Goal: Information Seeking & Learning: Learn about a topic

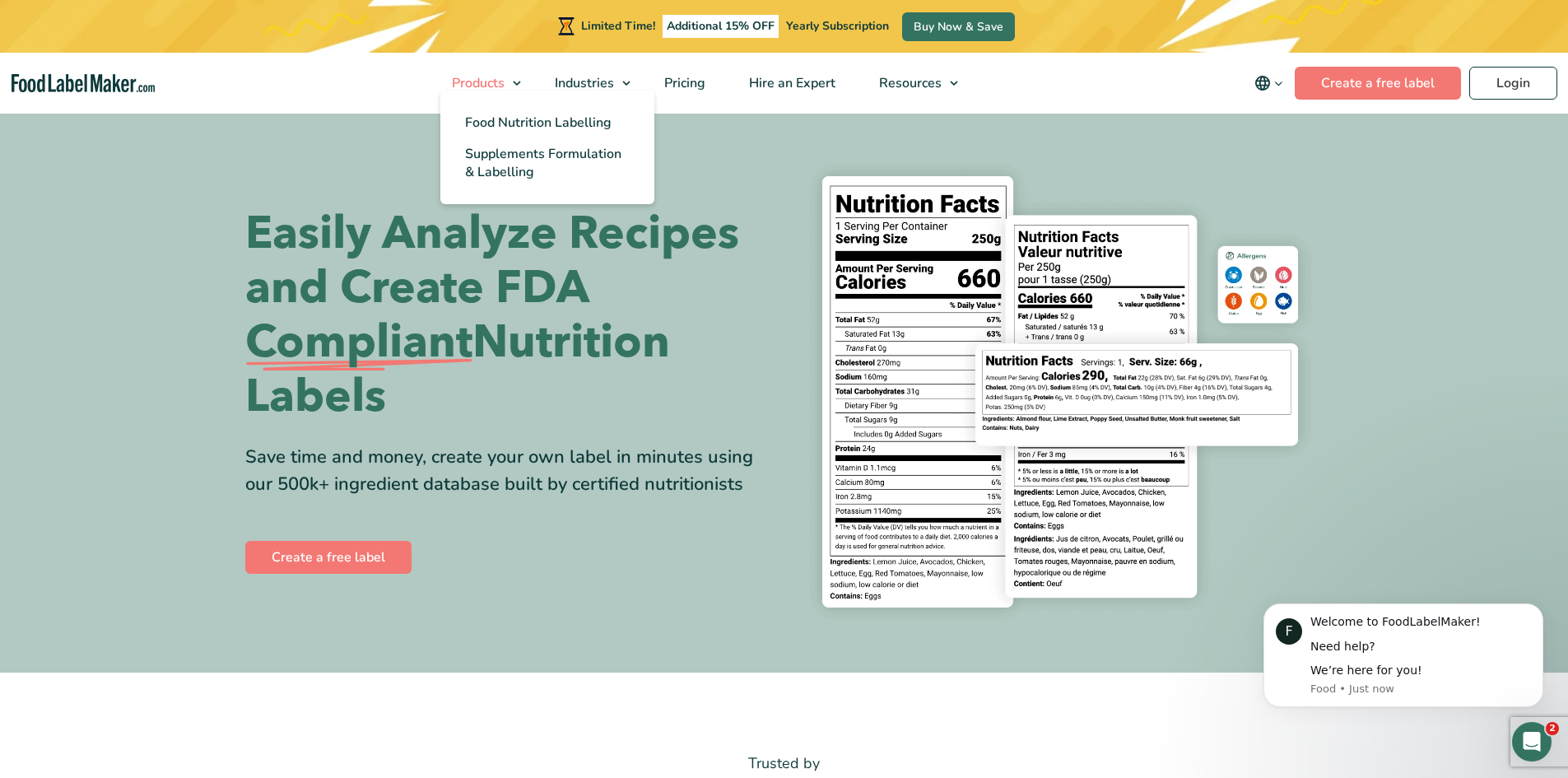
click at [524, 80] on link "Products" at bounding box center [480, 83] width 98 height 61
click at [516, 151] on span "Supplements Formulation & Labelling" at bounding box center [542, 163] width 156 height 36
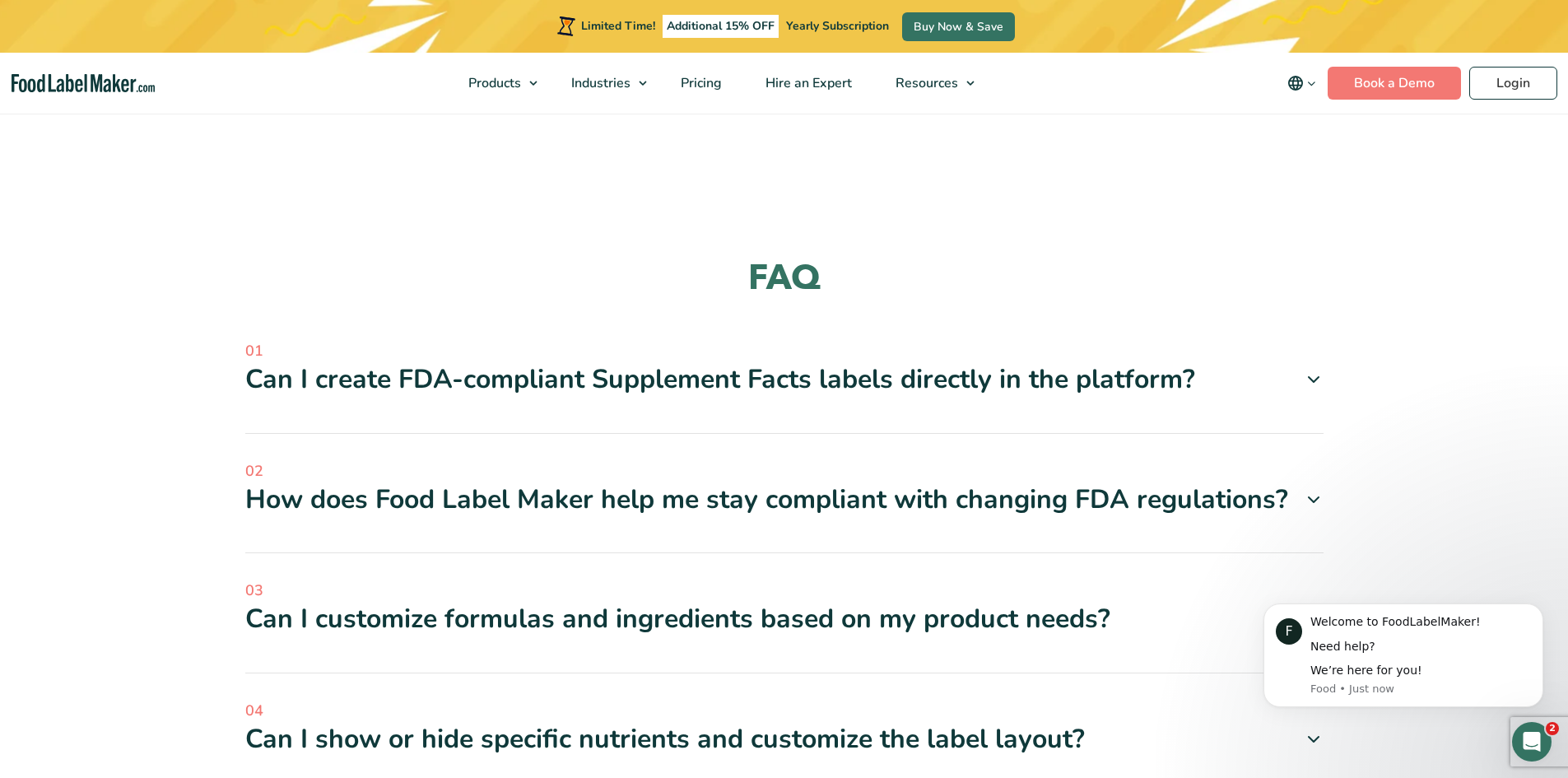
scroll to position [4199, 0]
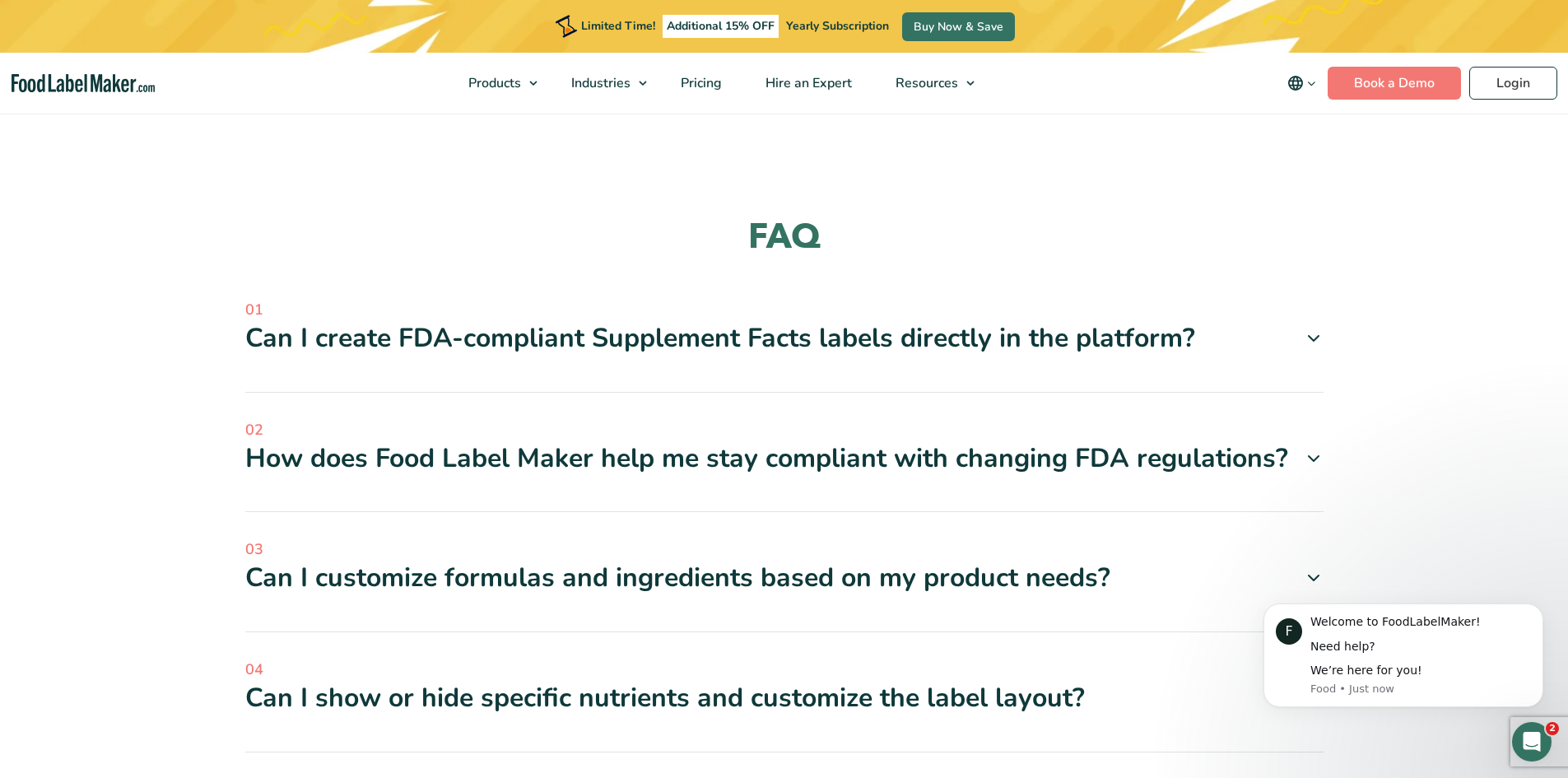
click at [1079, 329] on div "Can I create FDA-compliant Supplement Facts labels directly in the platform?" at bounding box center [784, 338] width 1078 height 34
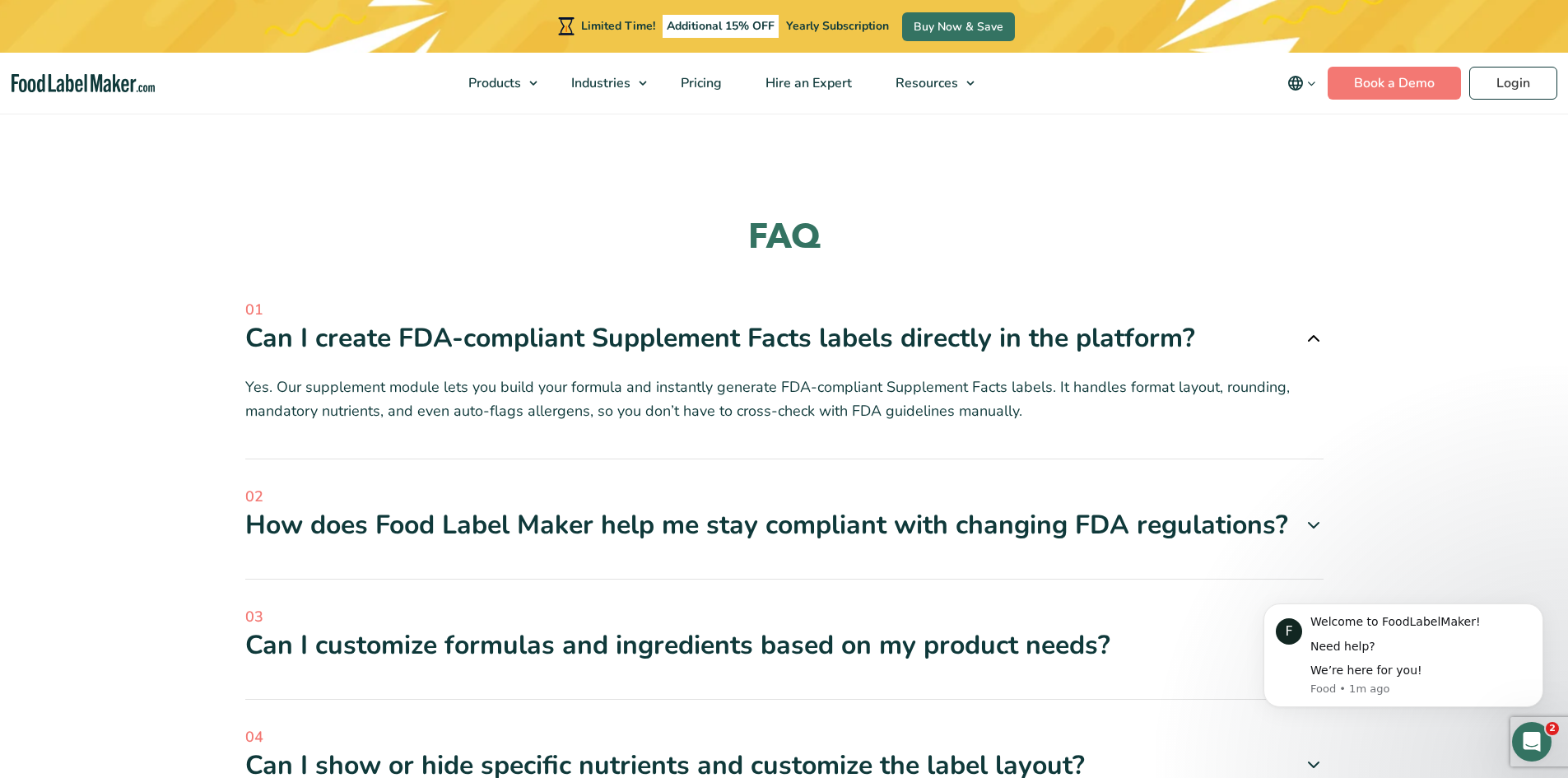
click at [1082, 321] on div "Can I create FDA-compliant Supplement Facts labels directly in the platform?" at bounding box center [784, 338] width 1078 height 34
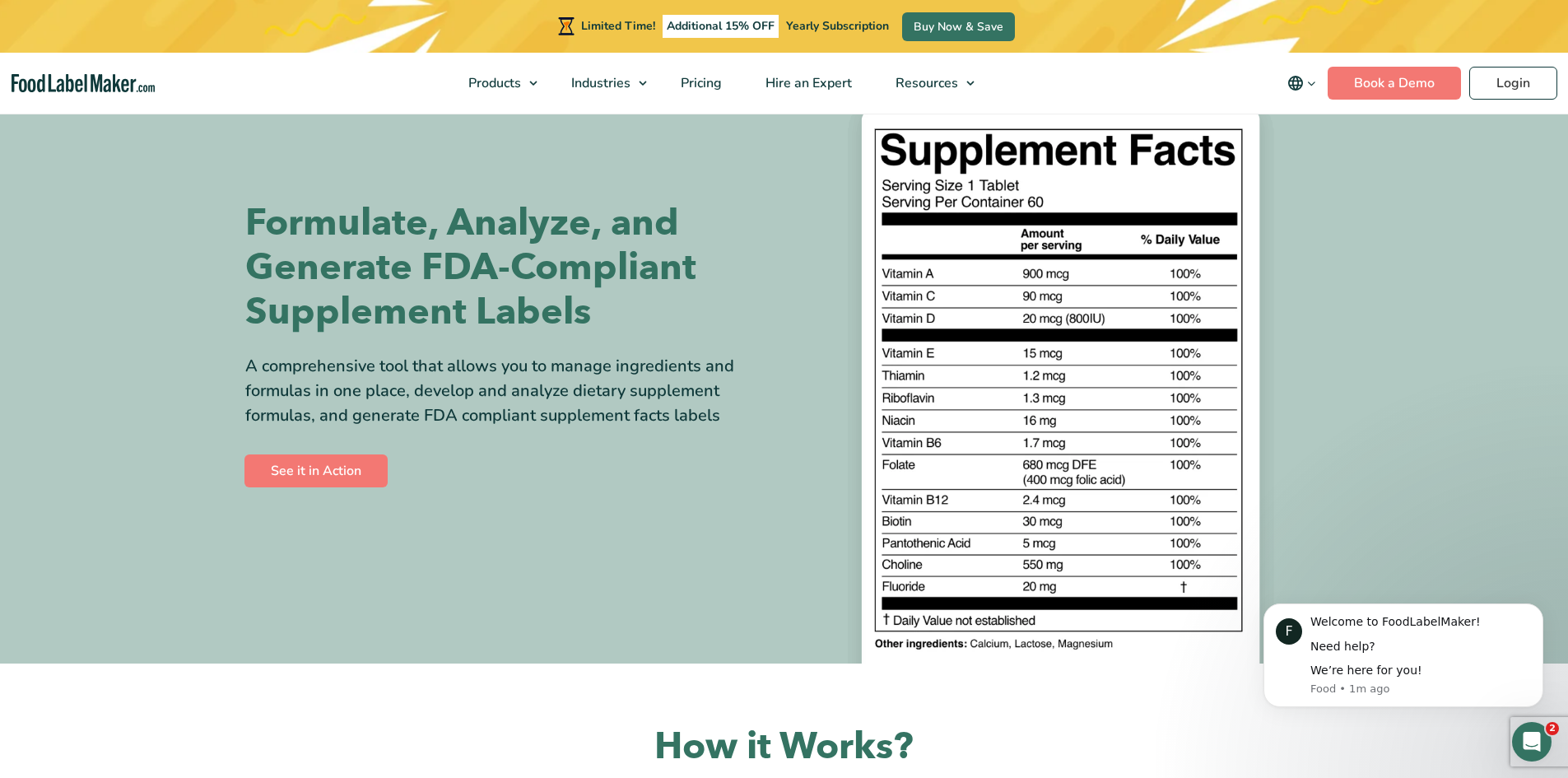
scroll to position [0, 0]
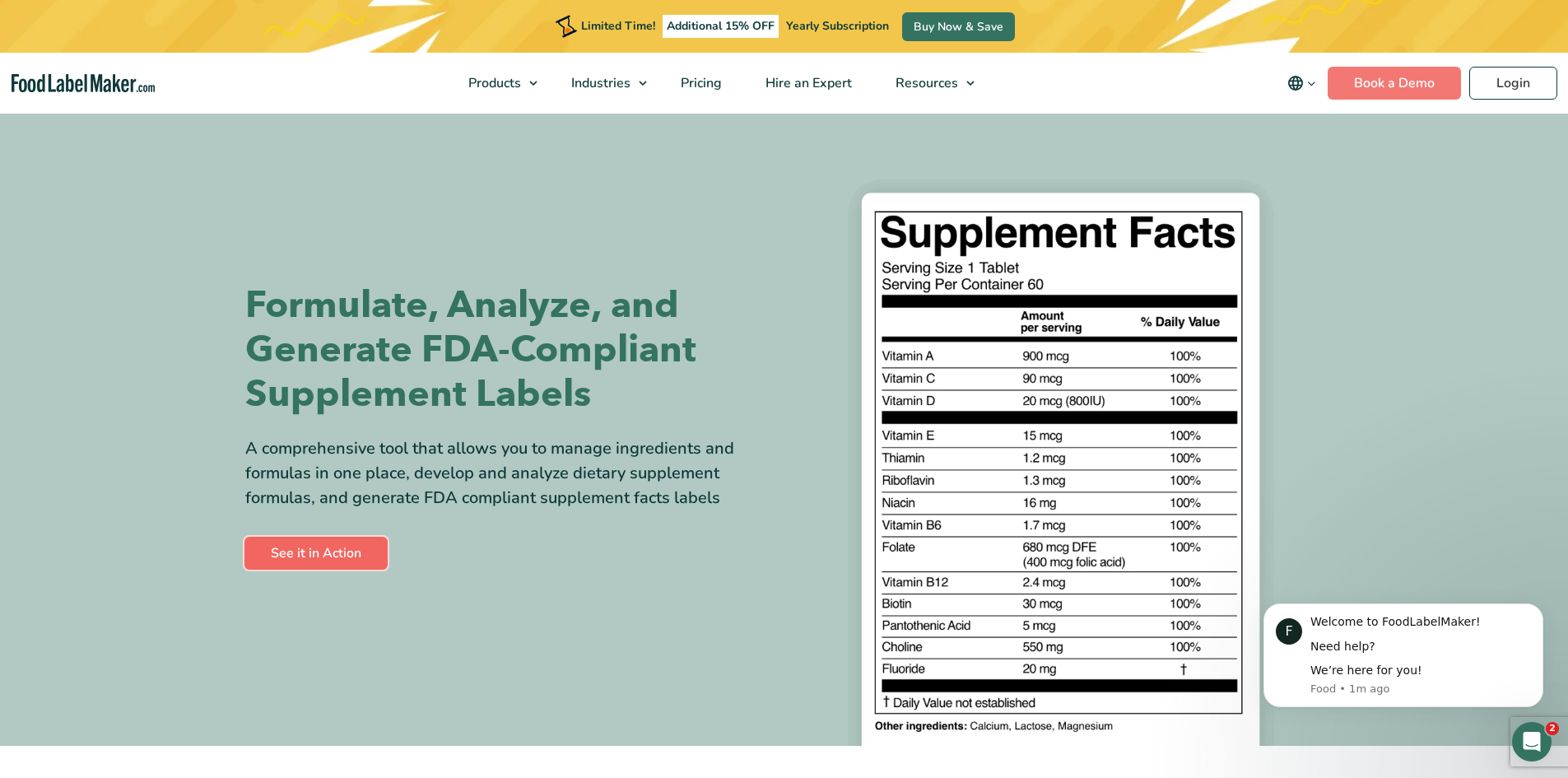
click at [335, 553] on link "See it in Action" at bounding box center [316, 553] width 144 height 33
click at [1310, 84] on icon "main navigation" at bounding box center [1311, 83] width 13 height 13
click at [1137, 140] on div at bounding box center [1060, 428] width 527 height 634
click at [1152, 61] on nav "Products Food Nutrition Labelling Supplements Formulation & Labelling Industrie…" at bounding box center [784, 83] width 1568 height 61
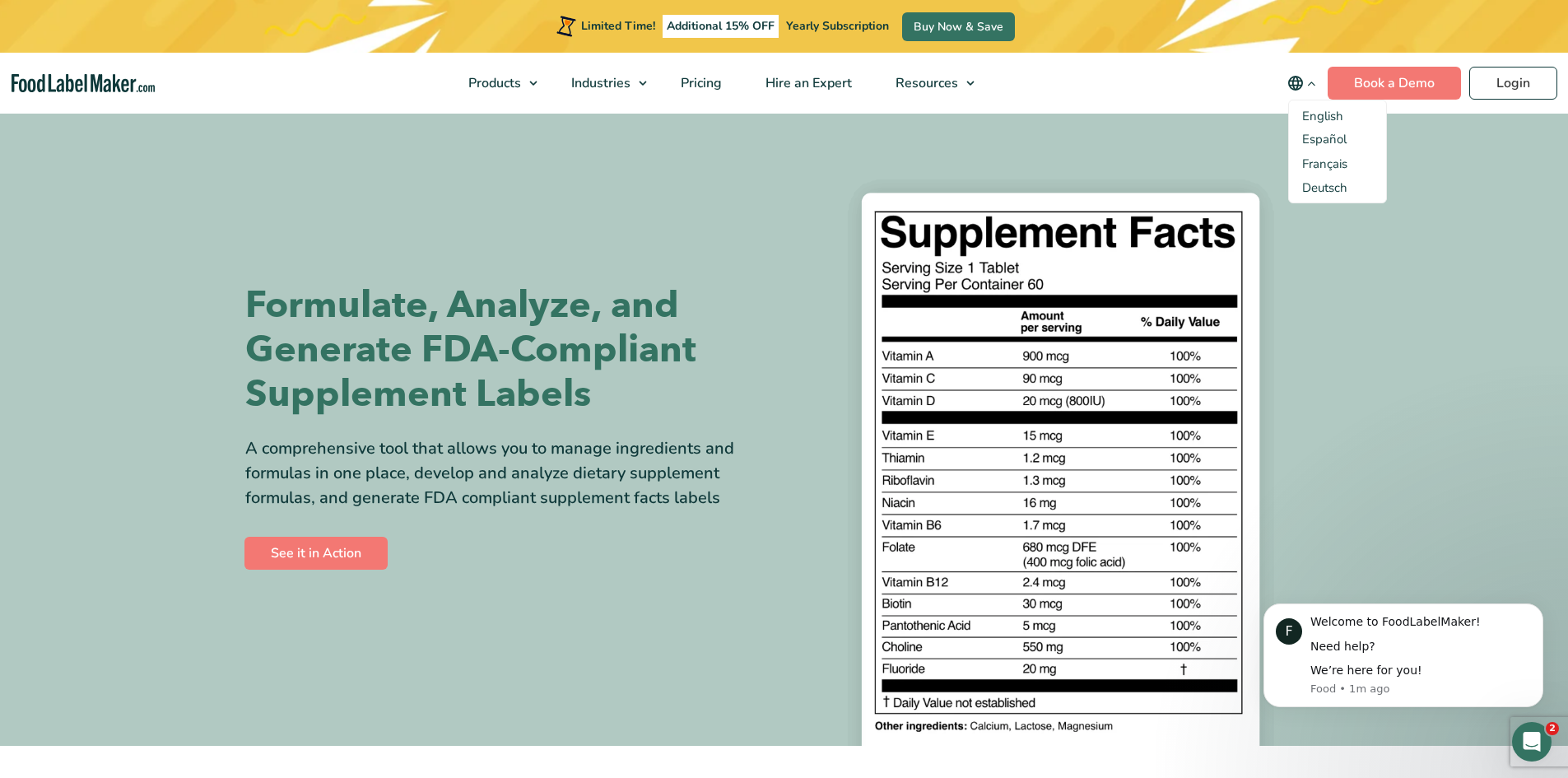
click at [1278, 118] on div at bounding box center [1060, 428] width 527 height 634
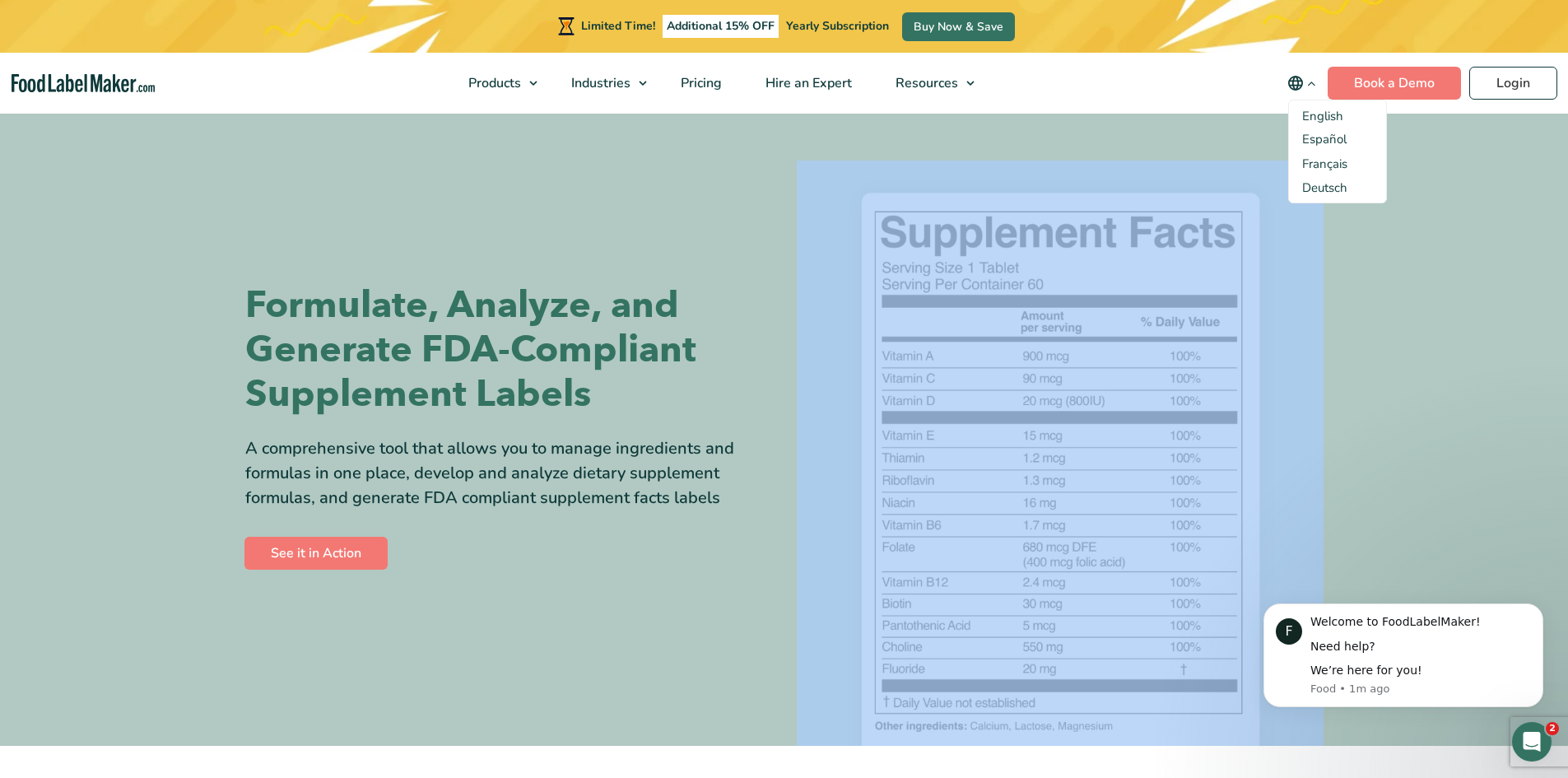
click at [1278, 118] on div at bounding box center [1060, 428] width 527 height 634
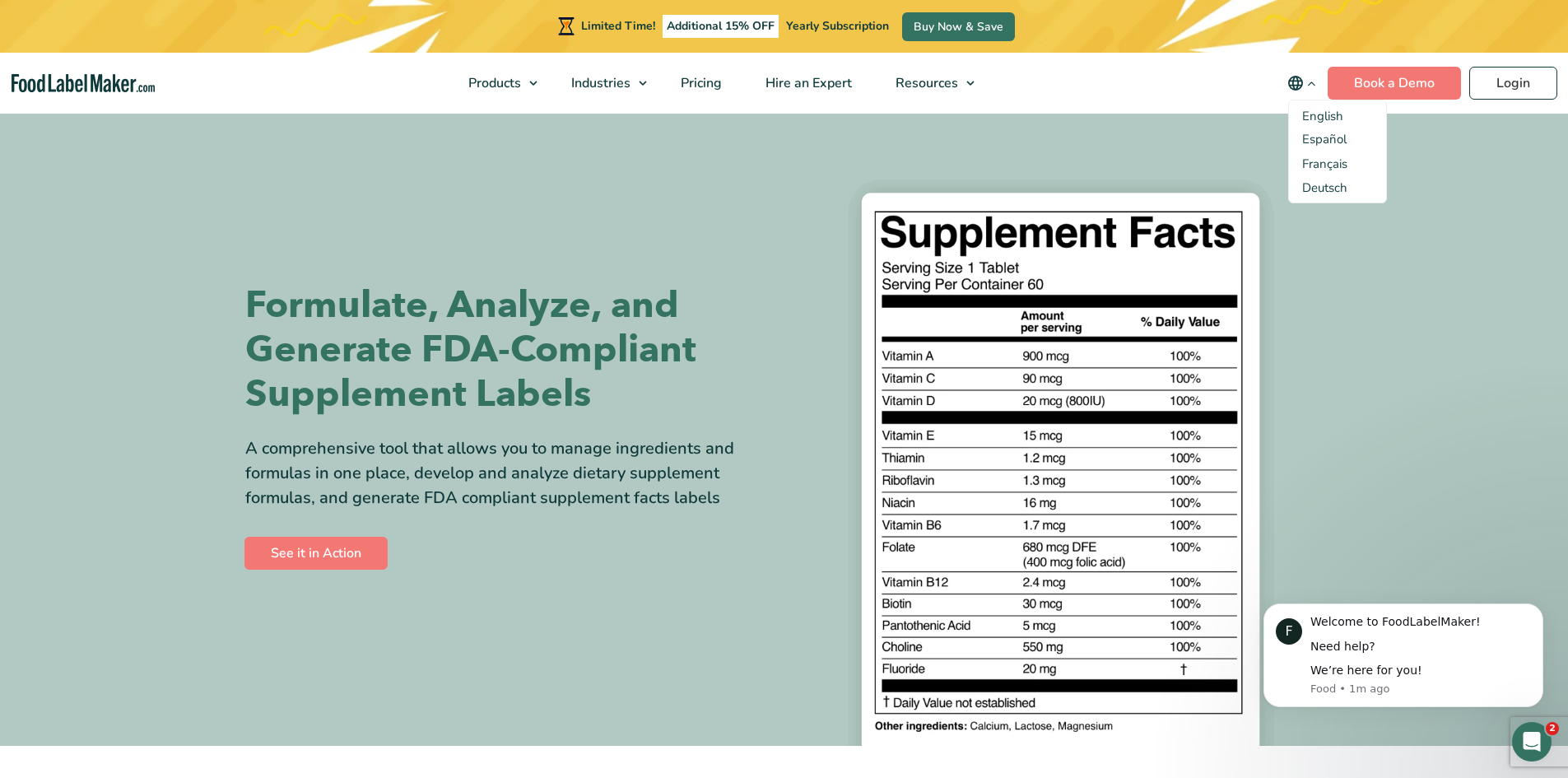
click at [1234, 93] on nav "Products Food Nutrition Labelling Supplements Formulation & Labelling Industrie…" at bounding box center [784, 83] width 1568 height 61
click at [1311, 79] on icon "main navigation" at bounding box center [1311, 83] width 13 height 13
click at [1314, 85] on icon "main navigation" at bounding box center [1311, 83] width 13 height 13
click at [1314, 86] on icon "main navigation" at bounding box center [1311, 83] width 13 height 13
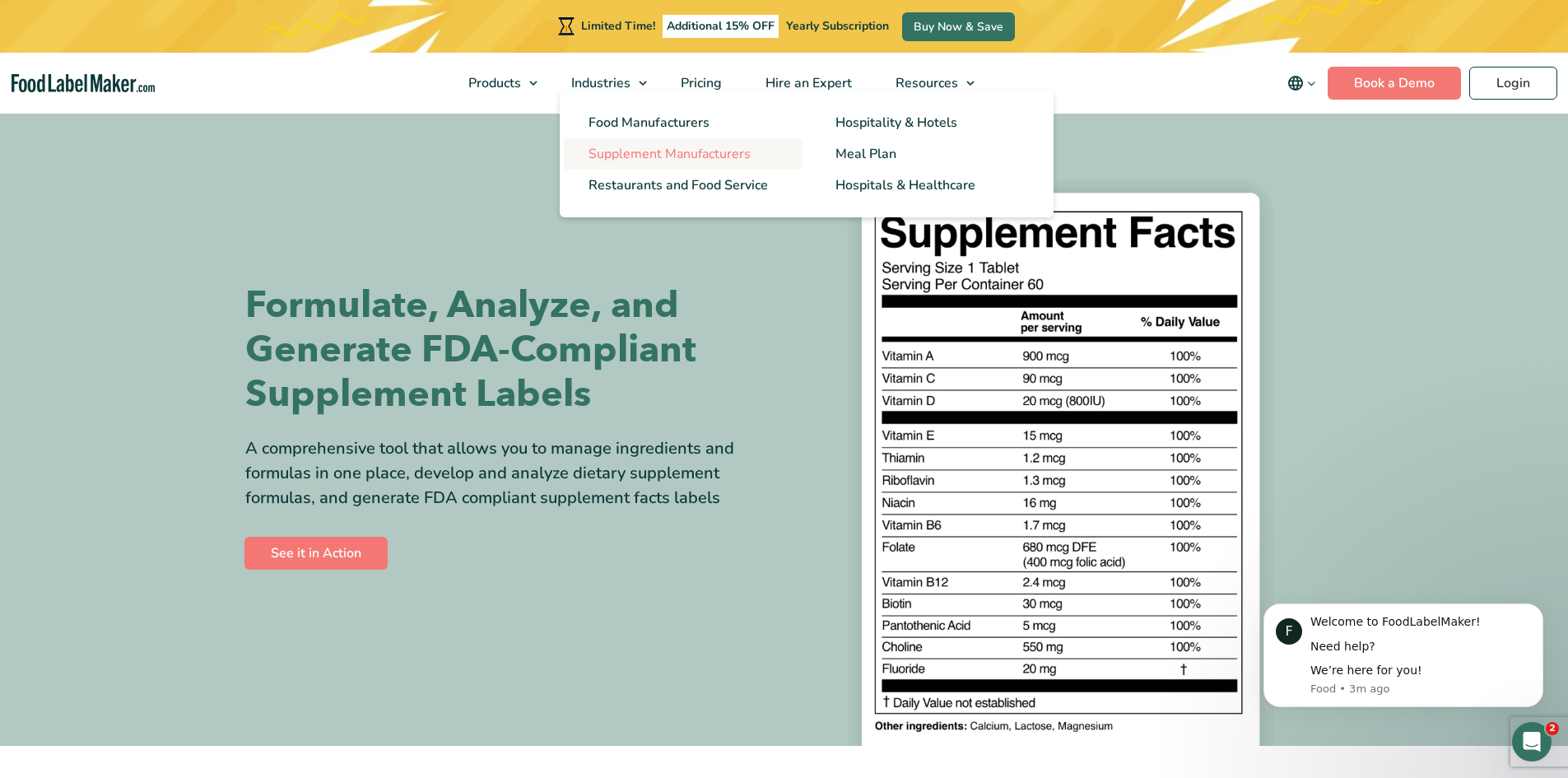
click at [639, 154] on span "Supplement Manufacturers" at bounding box center [669, 154] width 162 height 18
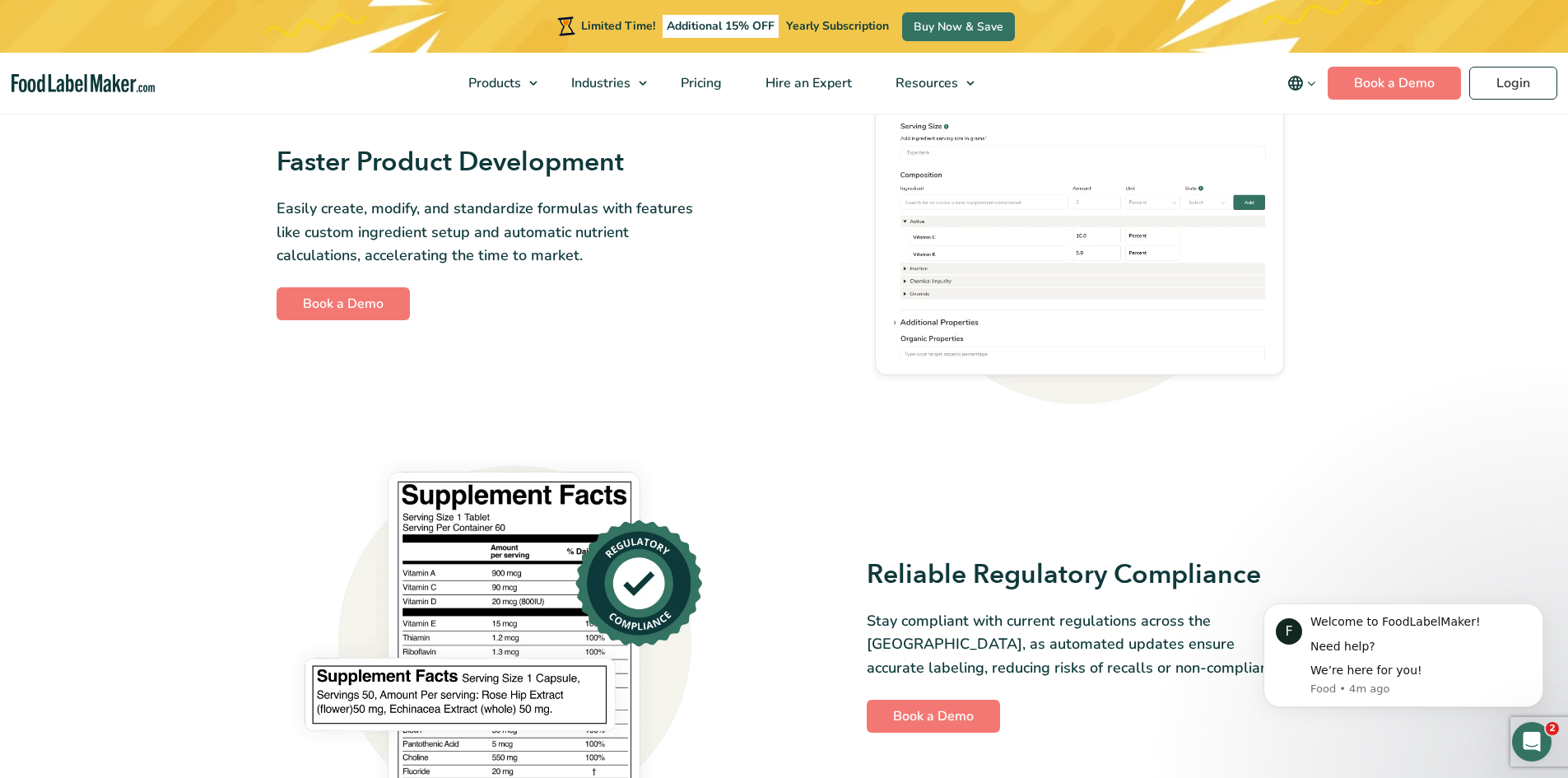
scroll to position [823, 0]
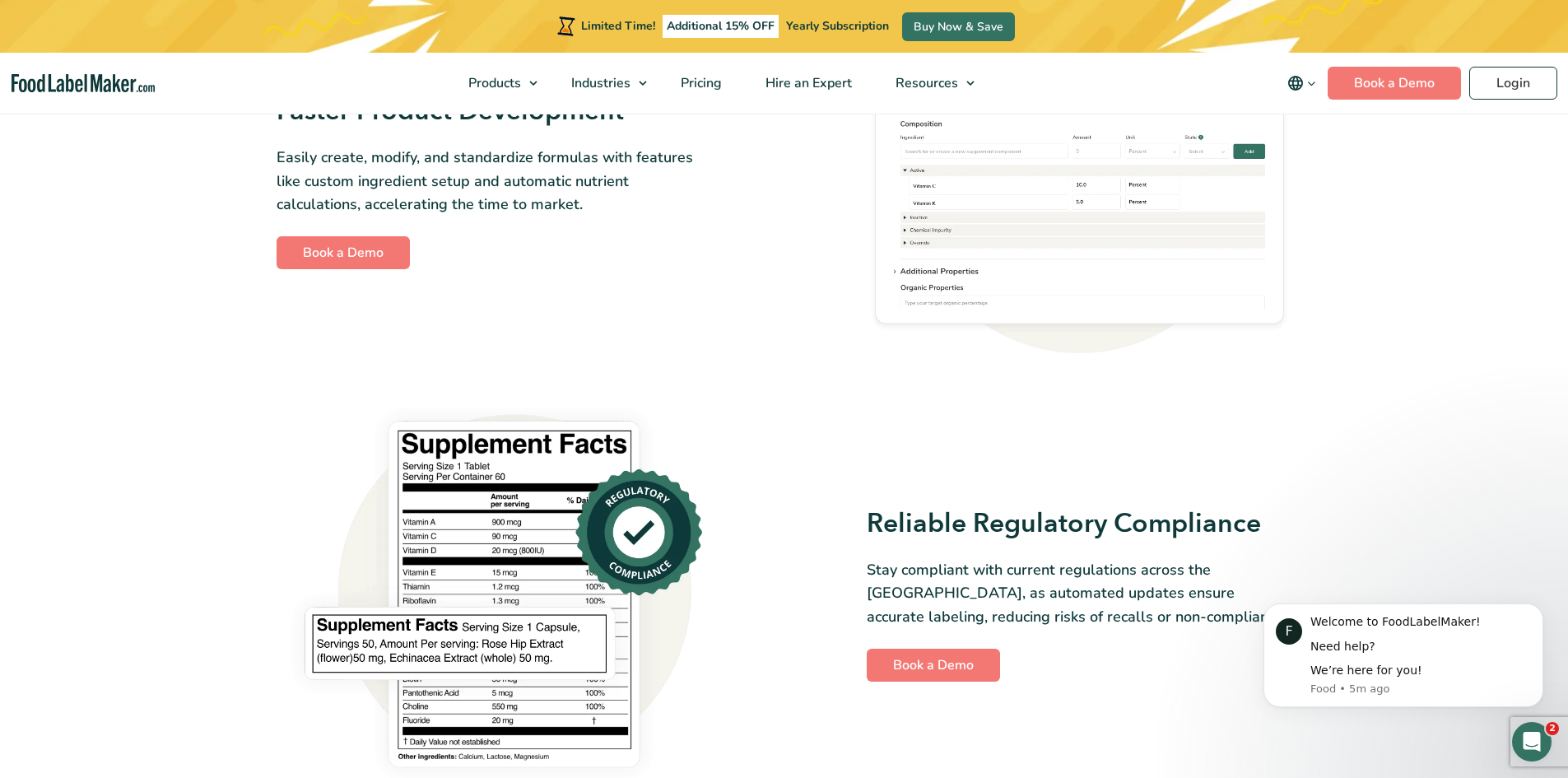
click at [89, 82] on img "main navigation" at bounding box center [83, 83] width 144 height 19
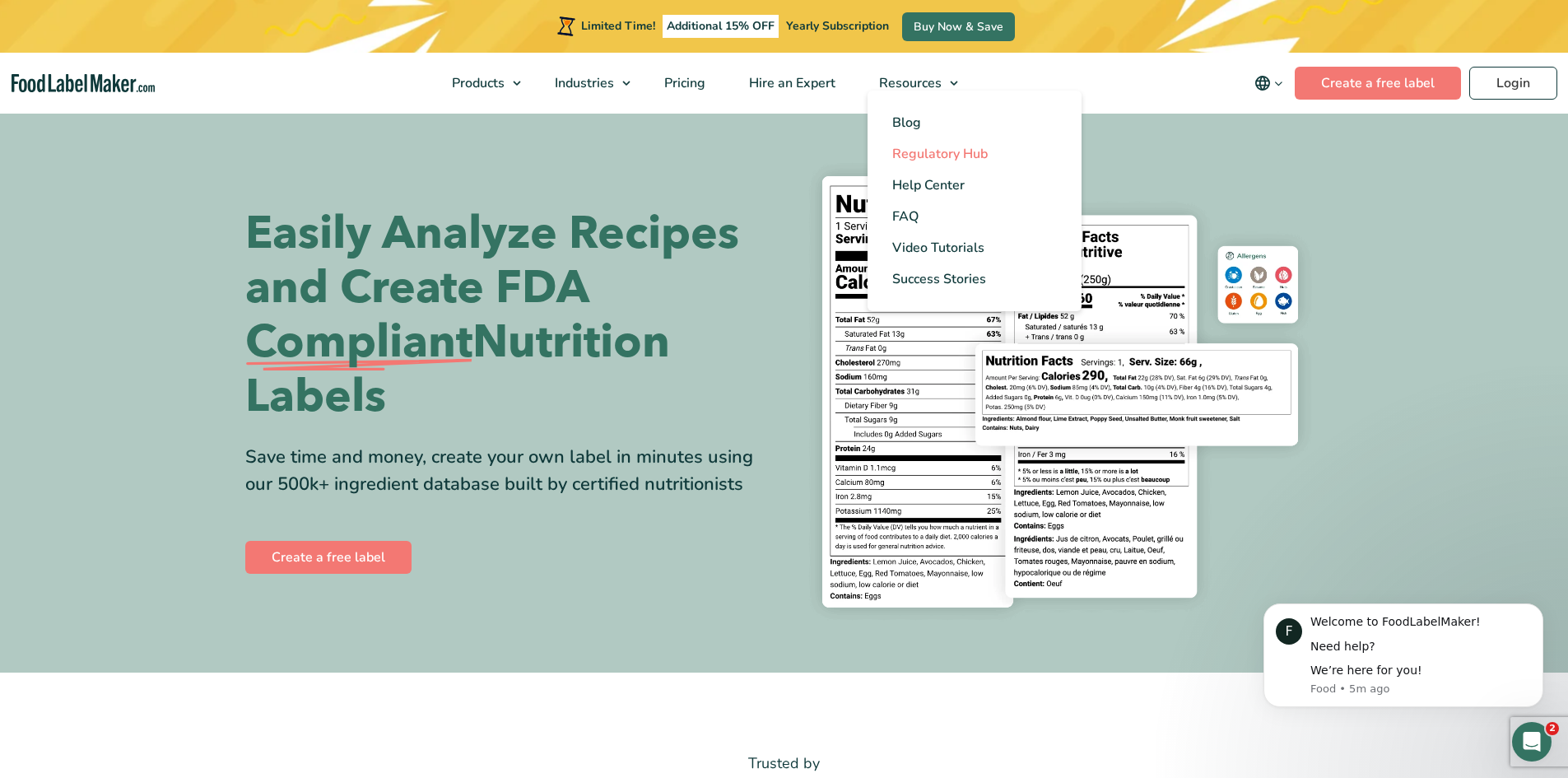
click at [942, 154] on span "Regulatory Hub" at bounding box center [940, 154] width 95 height 18
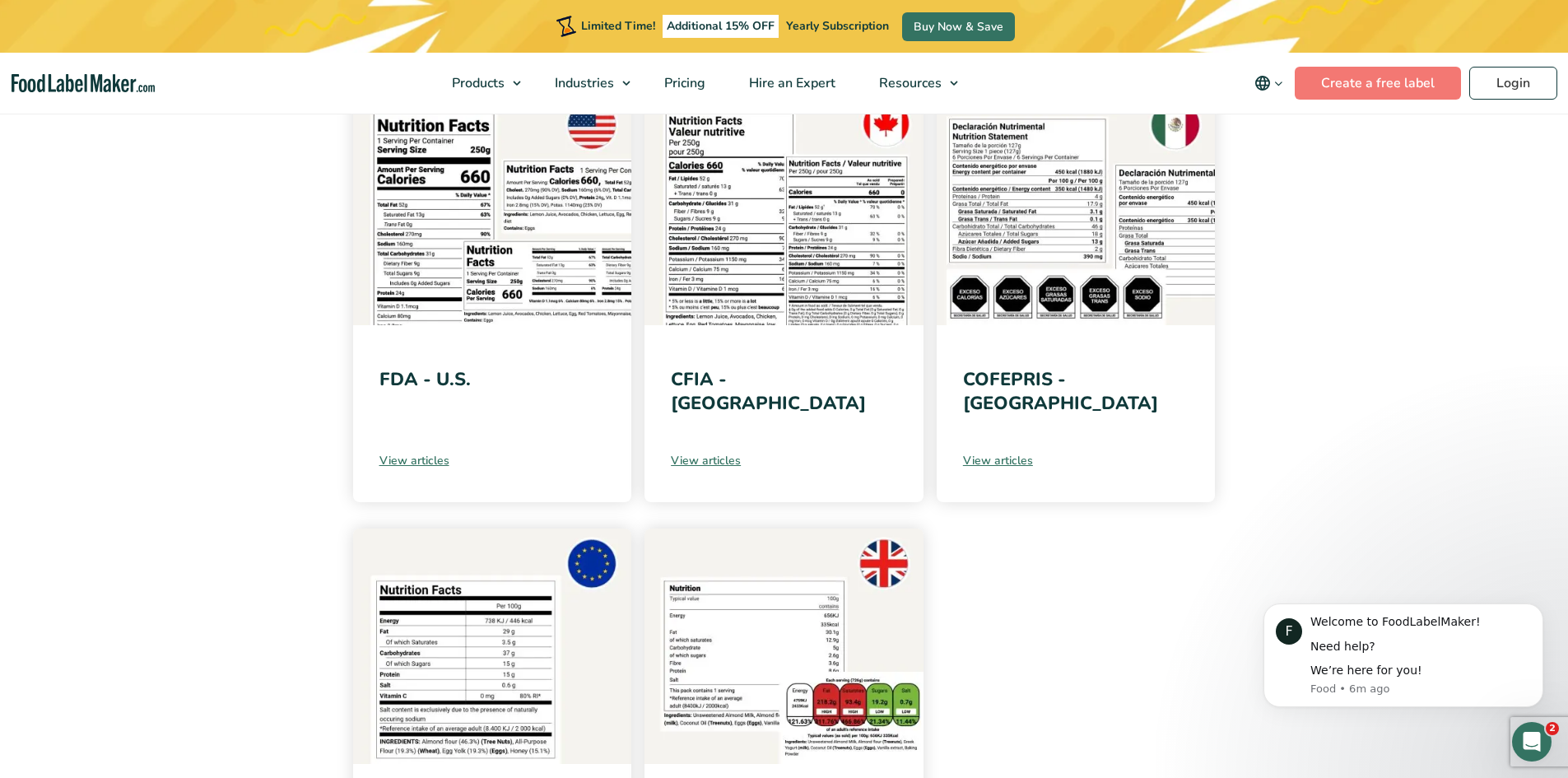
scroll to position [329, 0]
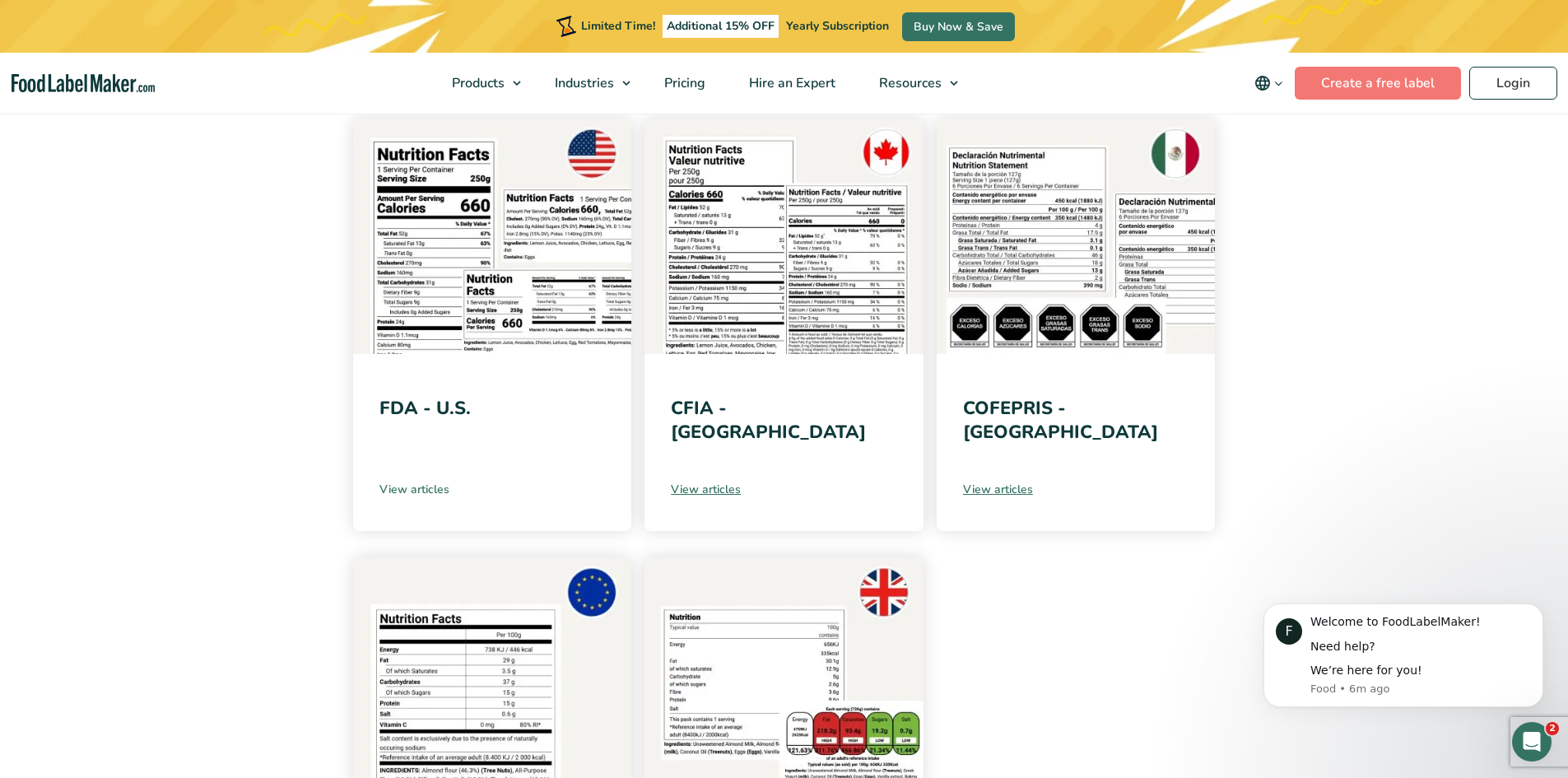
click at [415, 493] on link "View articles" at bounding box center [492, 489] width 226 height 18
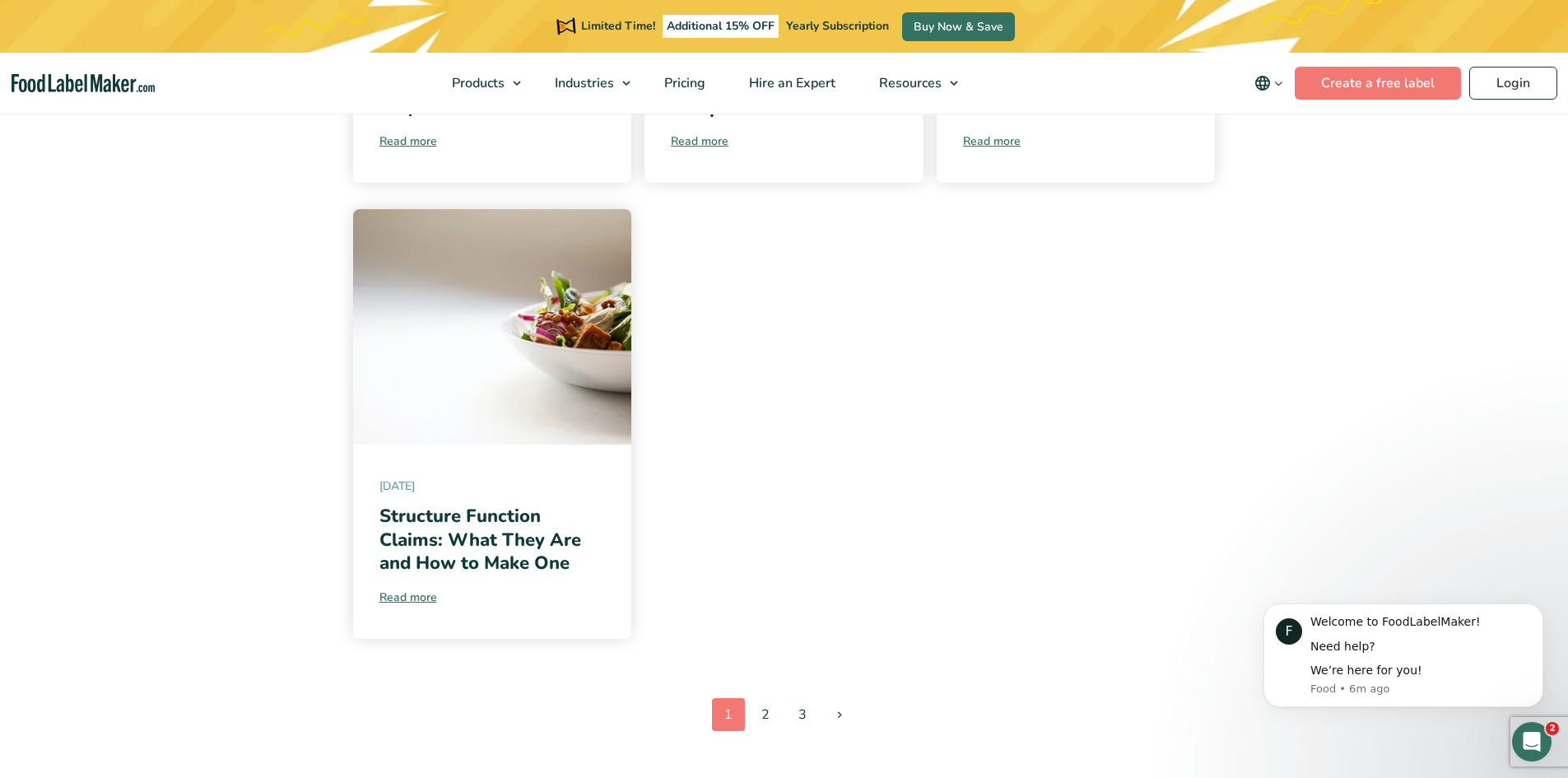
scroll to position [1646, 0]
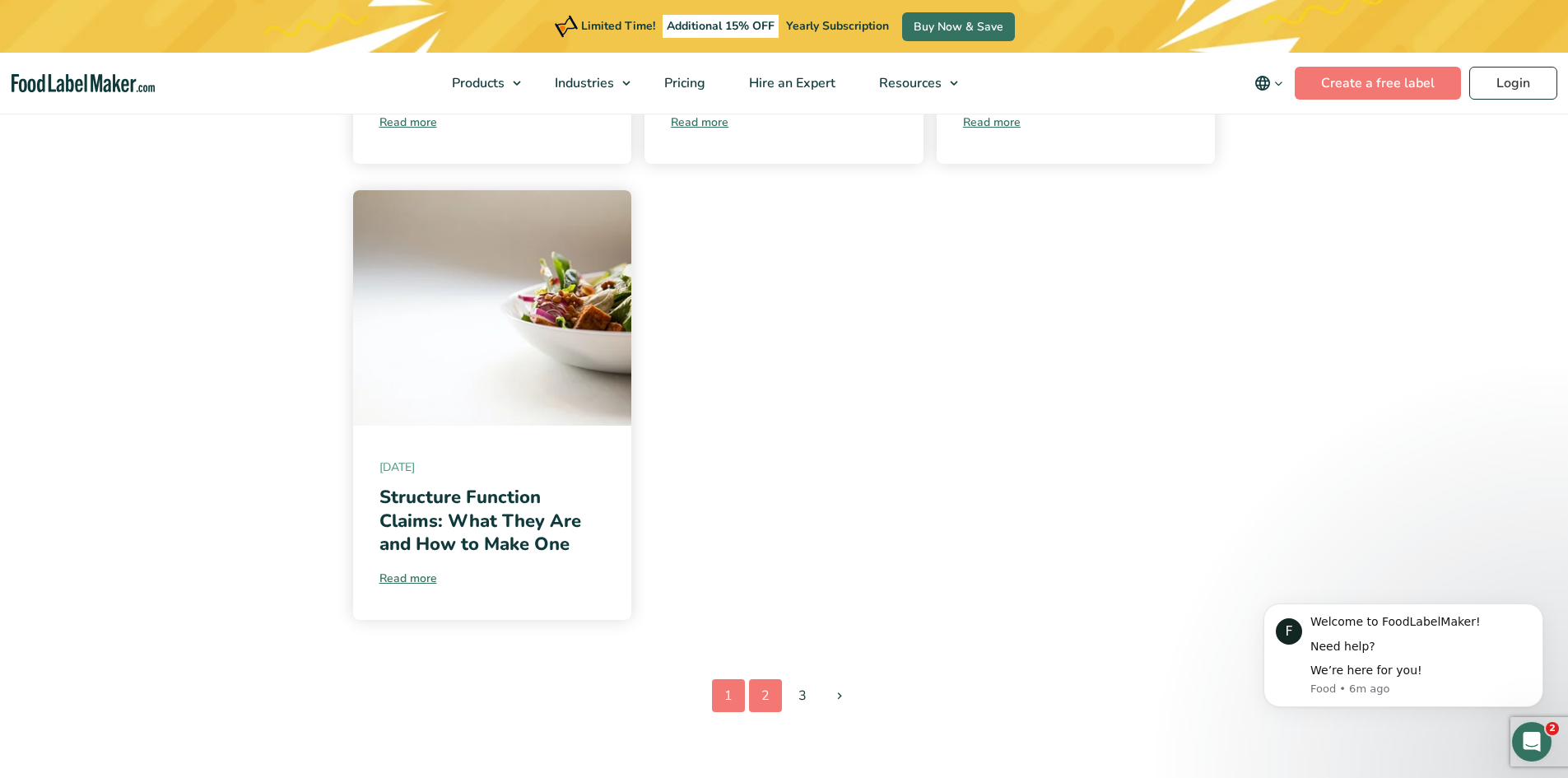
click at [773, 681] on link "2" at bounding box center [764, 695] width 33 height 33
click at [767, 679] on link "2" at bounding box center [764, 695] width 33 height 33
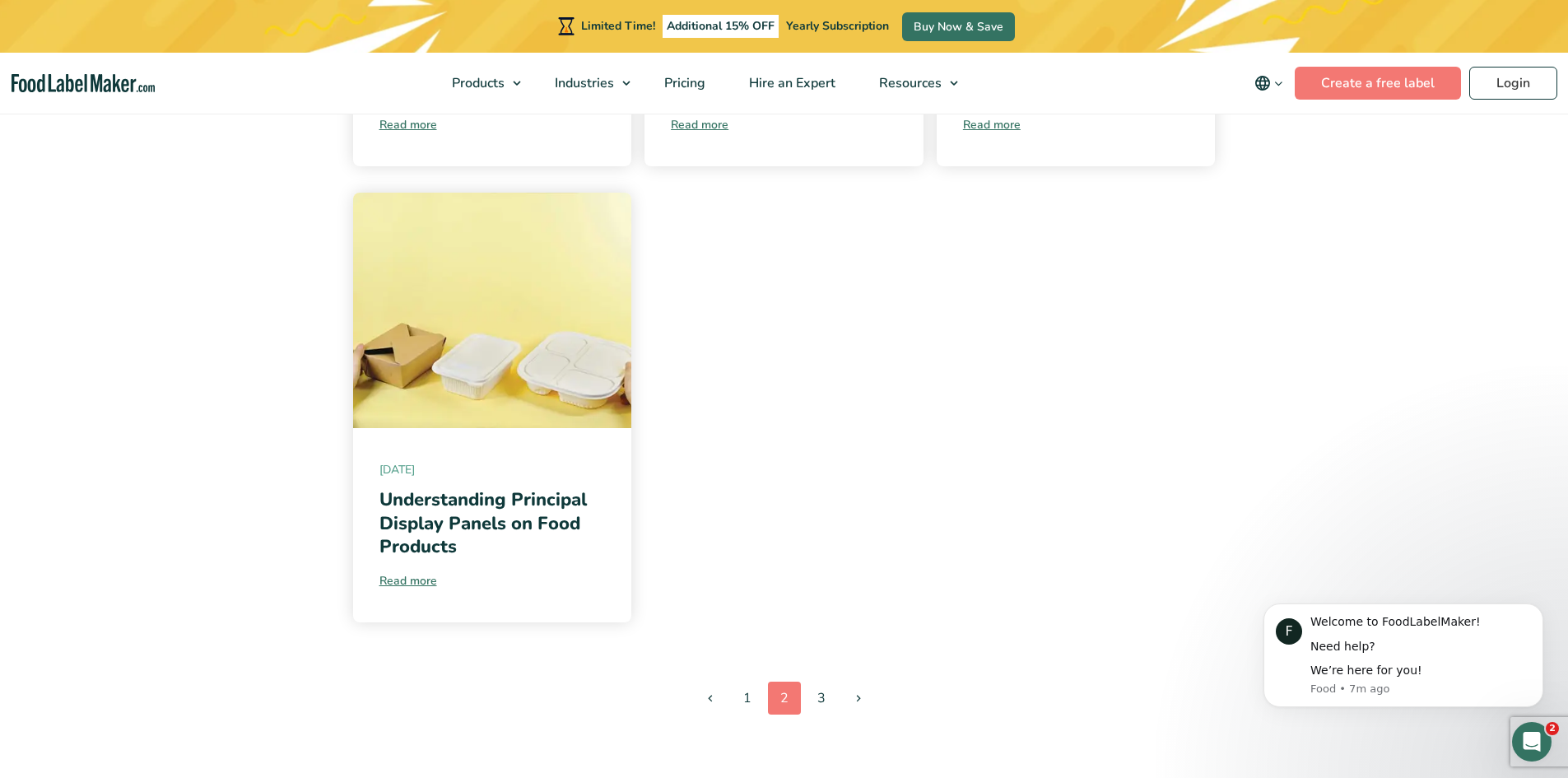
scroll to position [1646, 0]
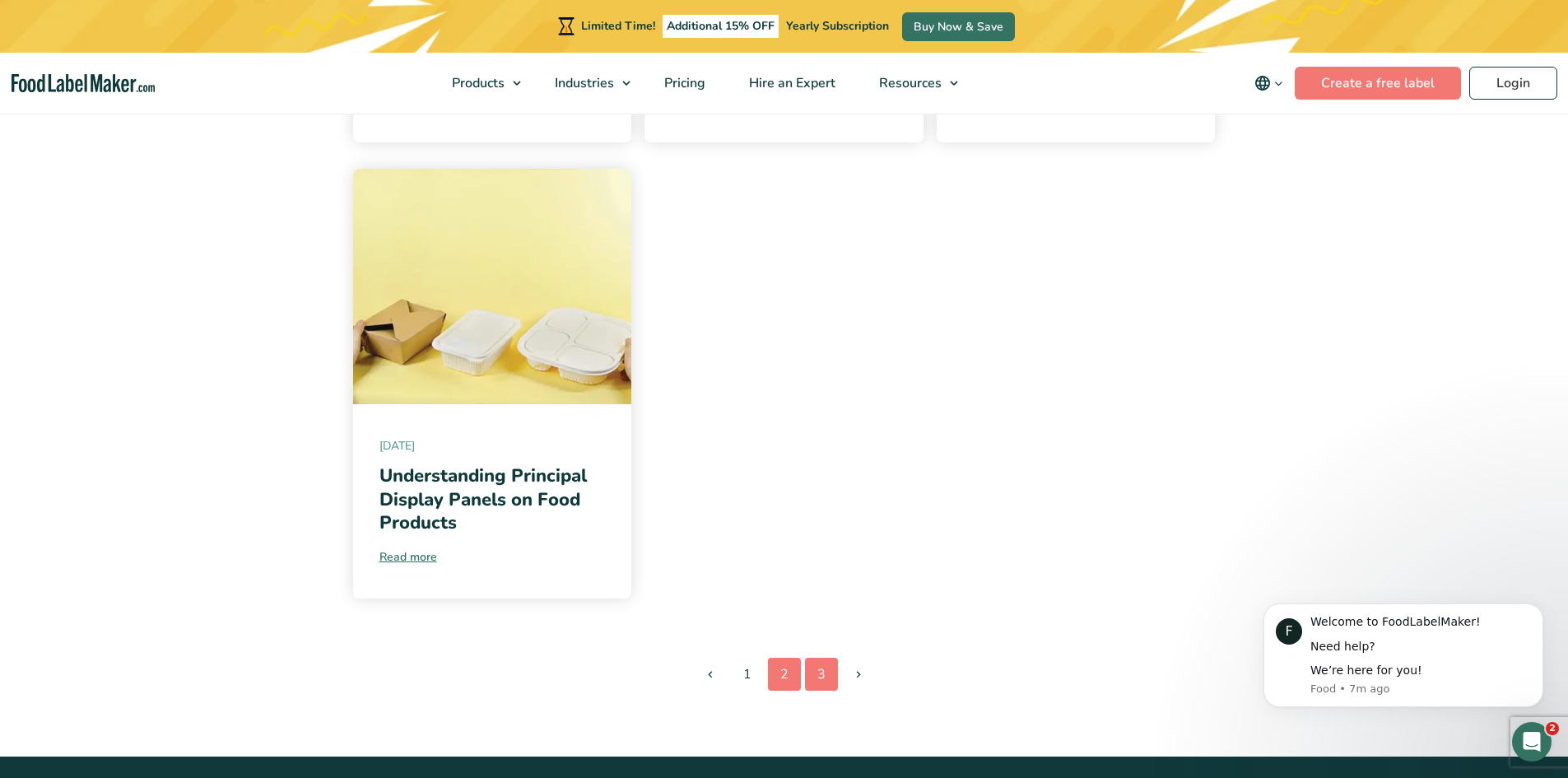
click at [817, 673] on link "3" at bounding box center [821, 674] width 33 height 33
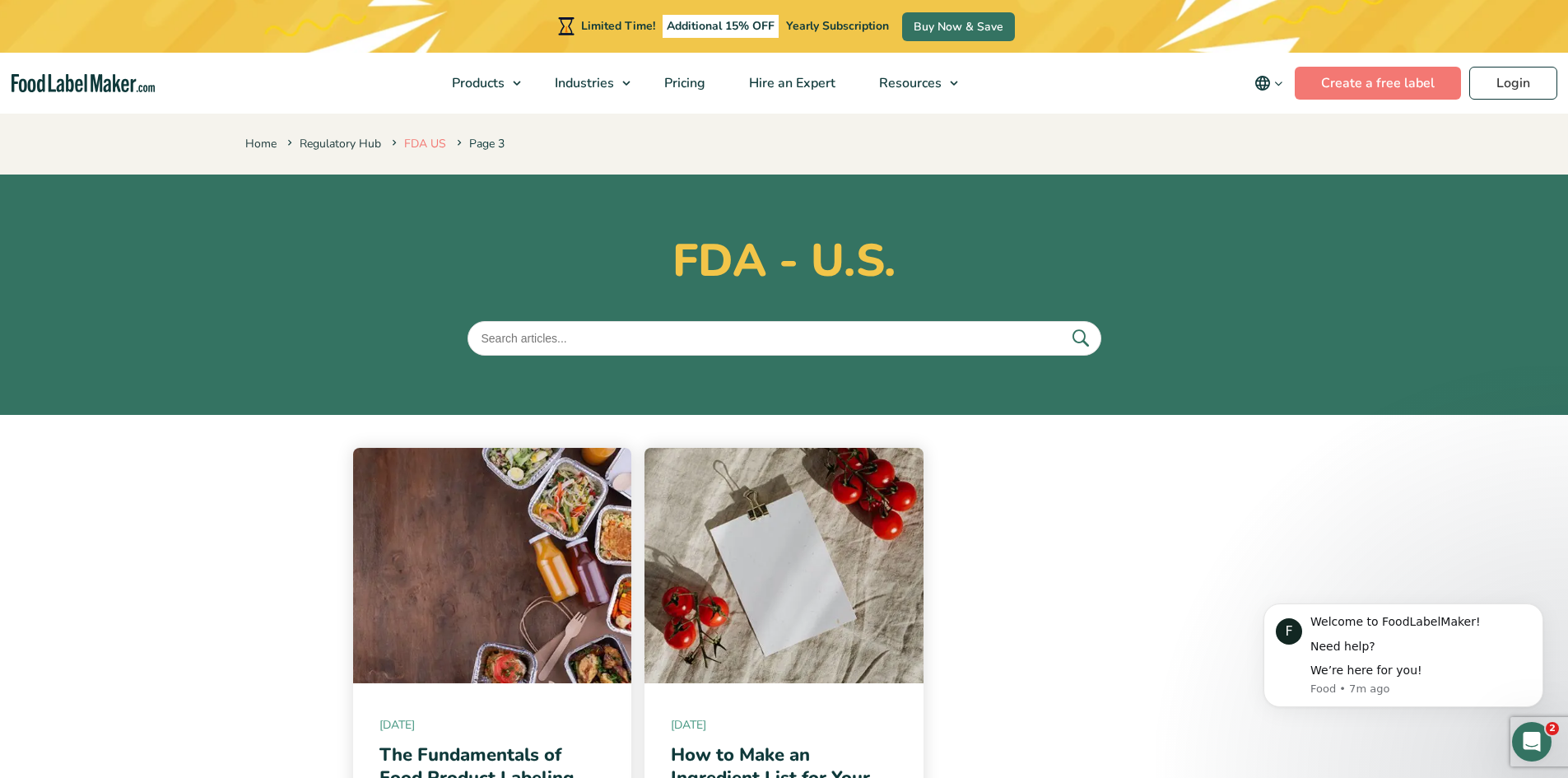
click at [421, 144] on link "FDA US" at bounding box center [425, 144] width 42 height 16
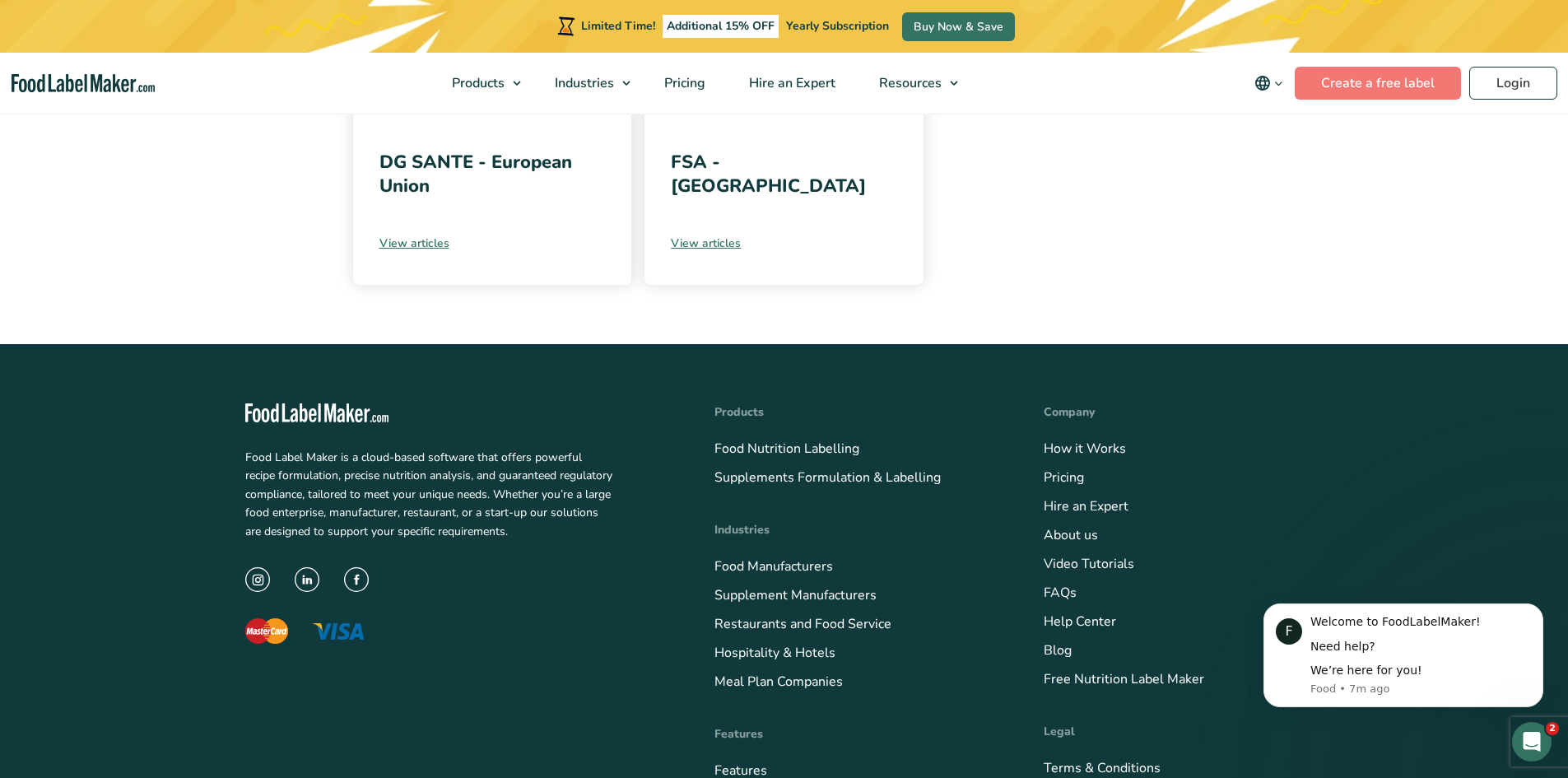
scroll to position [983, 0]
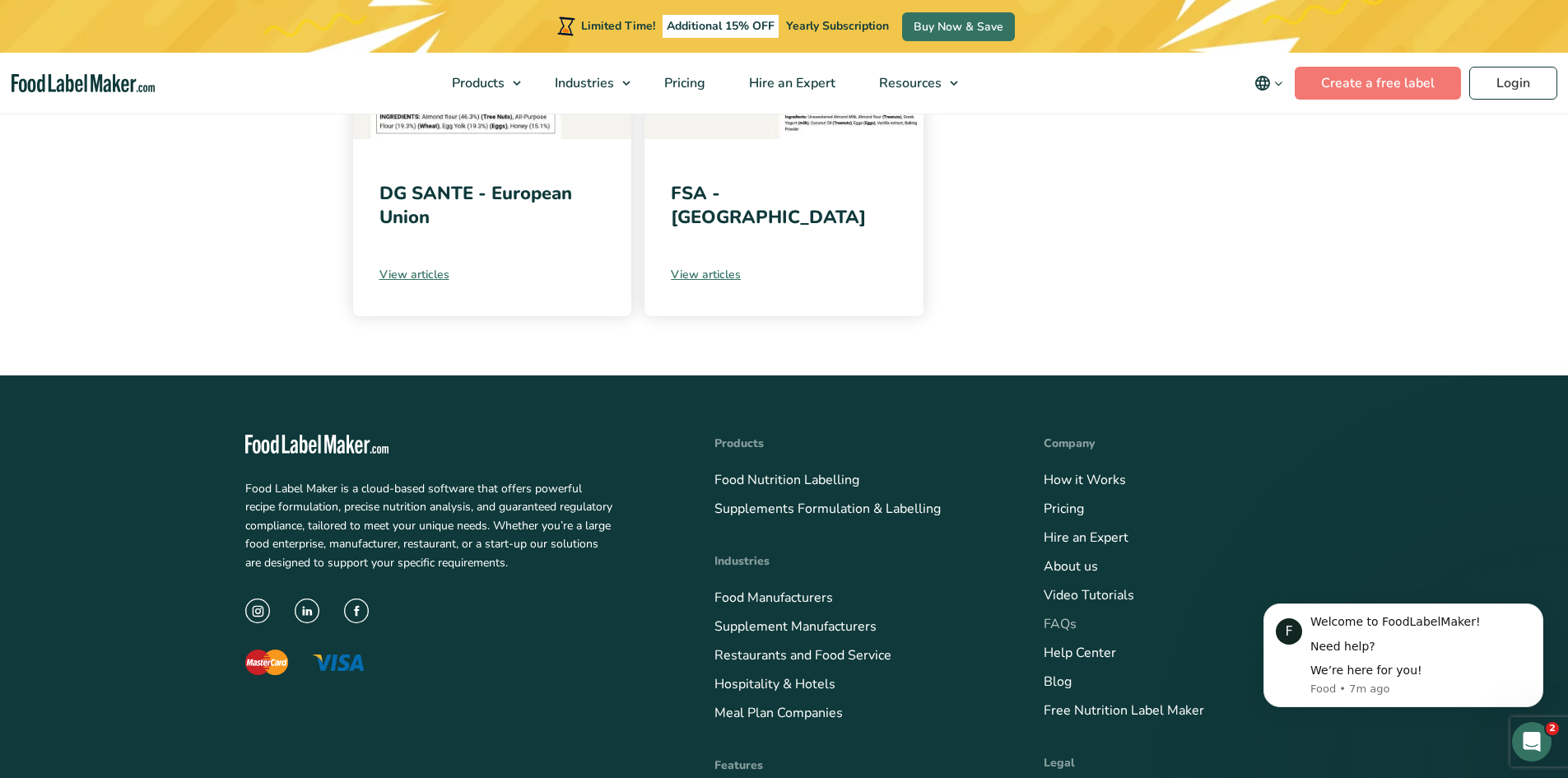
click at [1071, 624] on link "FAQs" at bounding box center [1060, 624] width 33 height 18
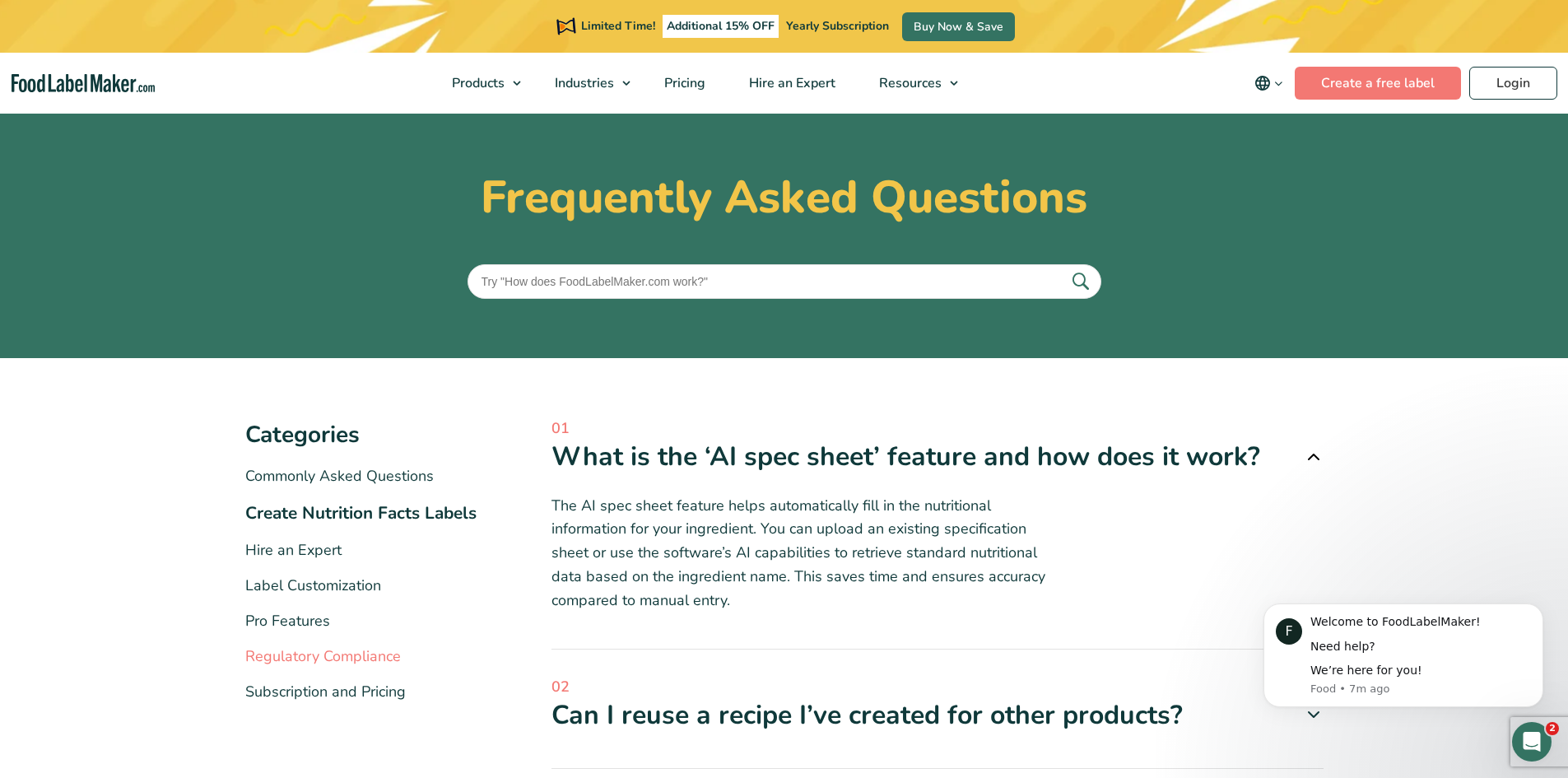
click at [344, 653] on link "Regulatory Compliance" at bounding box center [323, 656] width 155 height 20
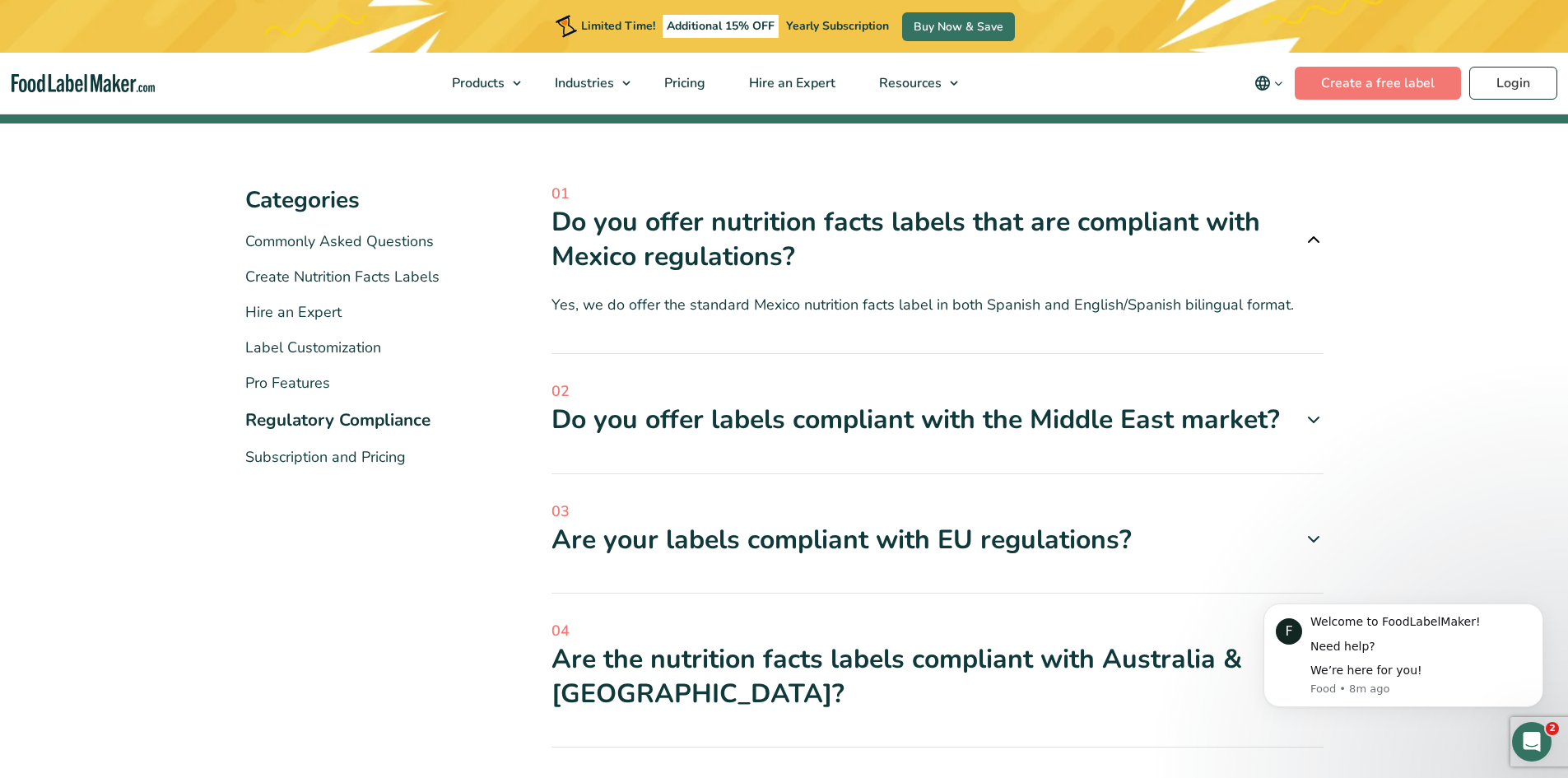
scroll to position [247, 0]
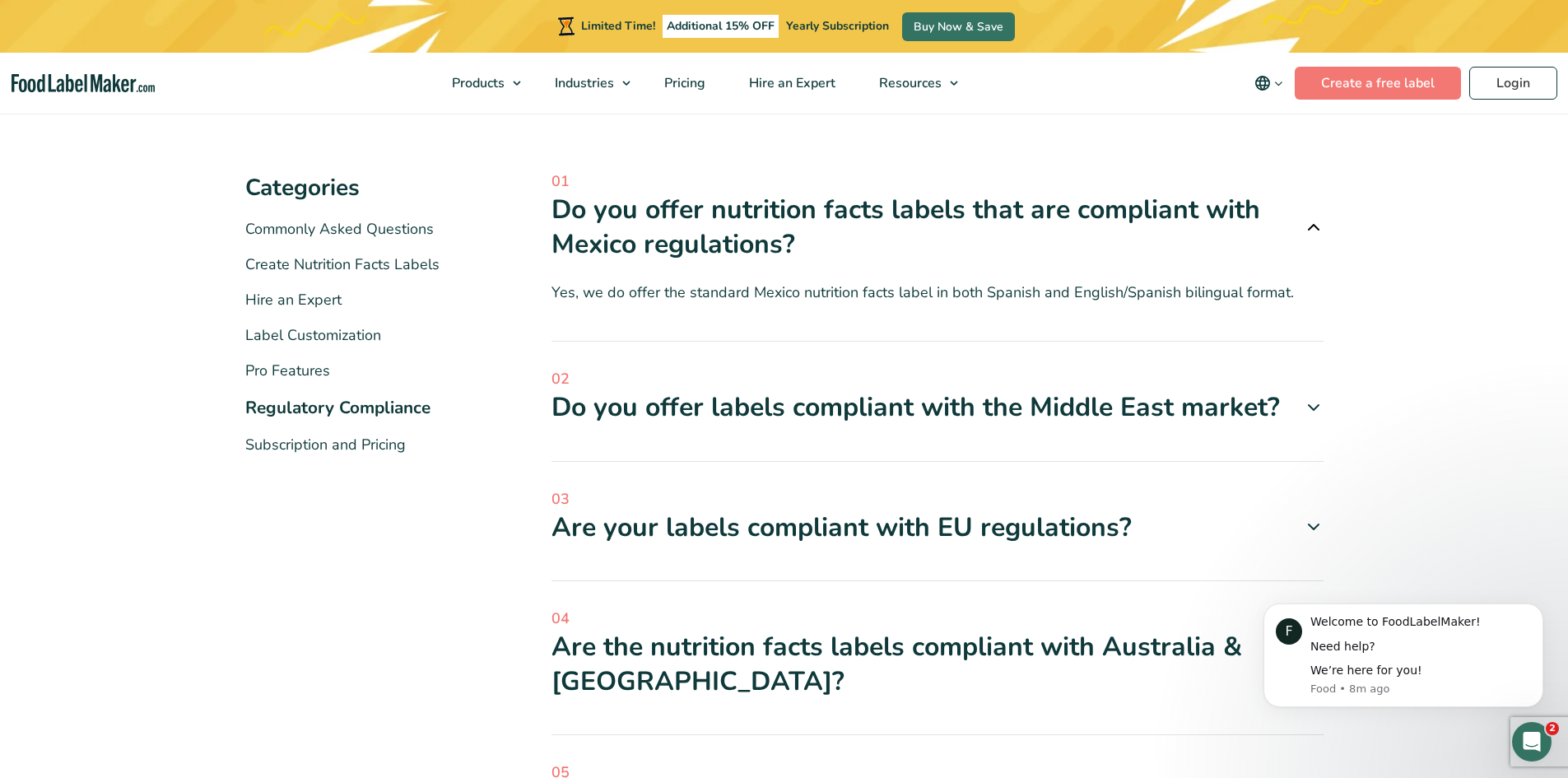
click at [1103, 528] on div "Are your labels compliant with EU regulations?" at bounding box center [937, 527] width 772 height 34
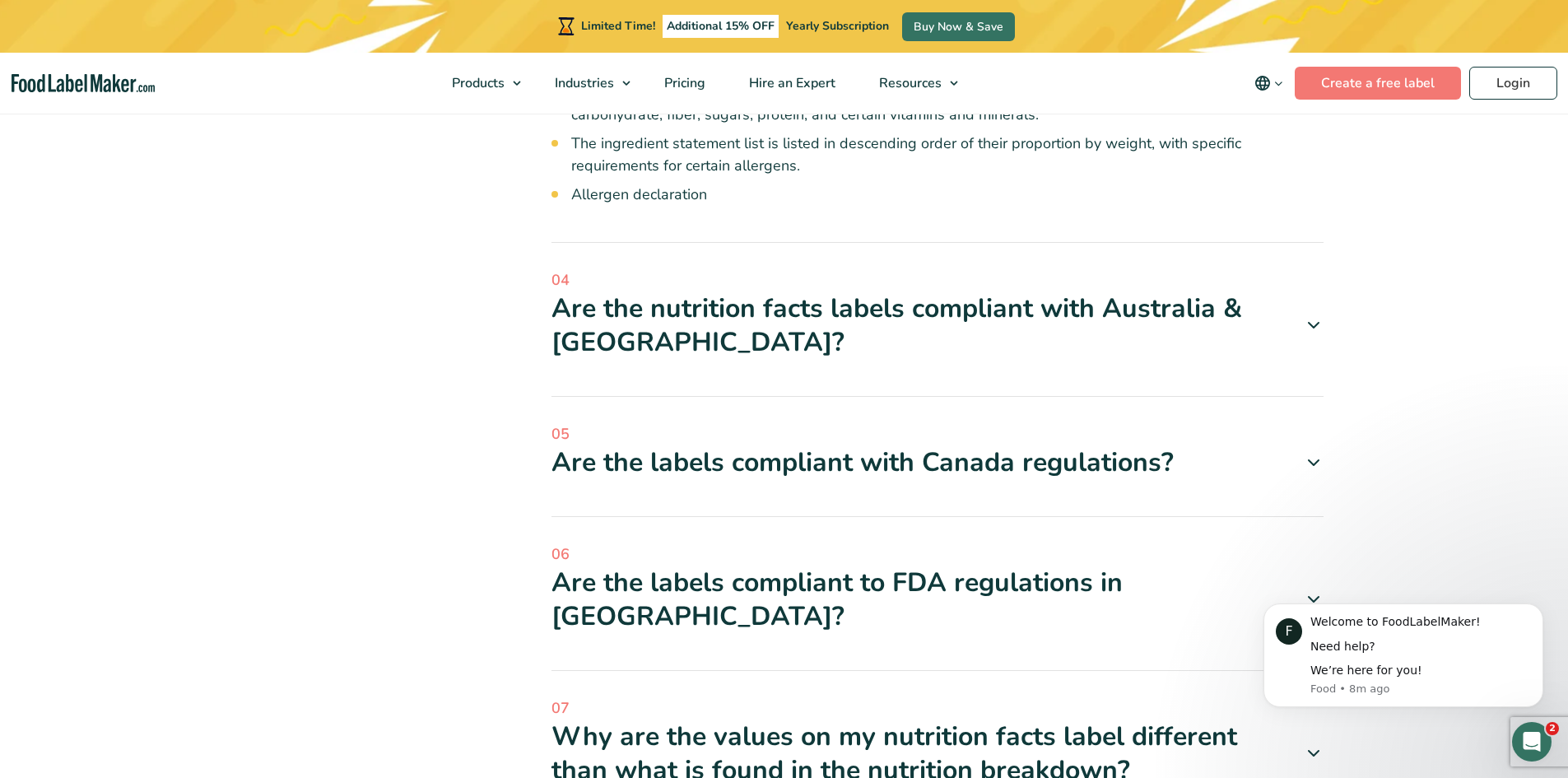
scroll to position [906, 0]
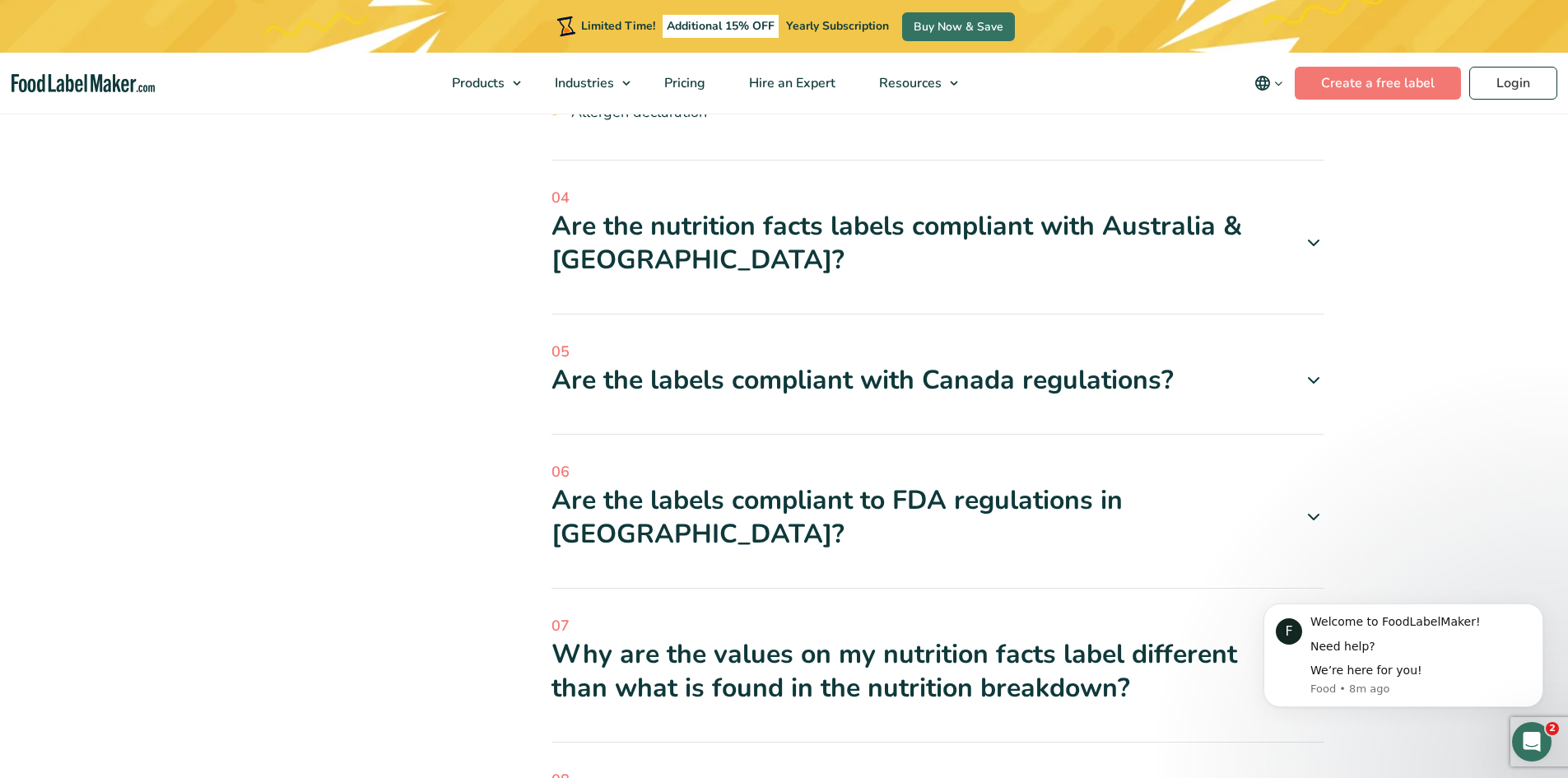
click at [1046, 488] on div "Are the labels compliant to FDA regulations in USA?" at bounding box center [937, 518] width 772 height 68
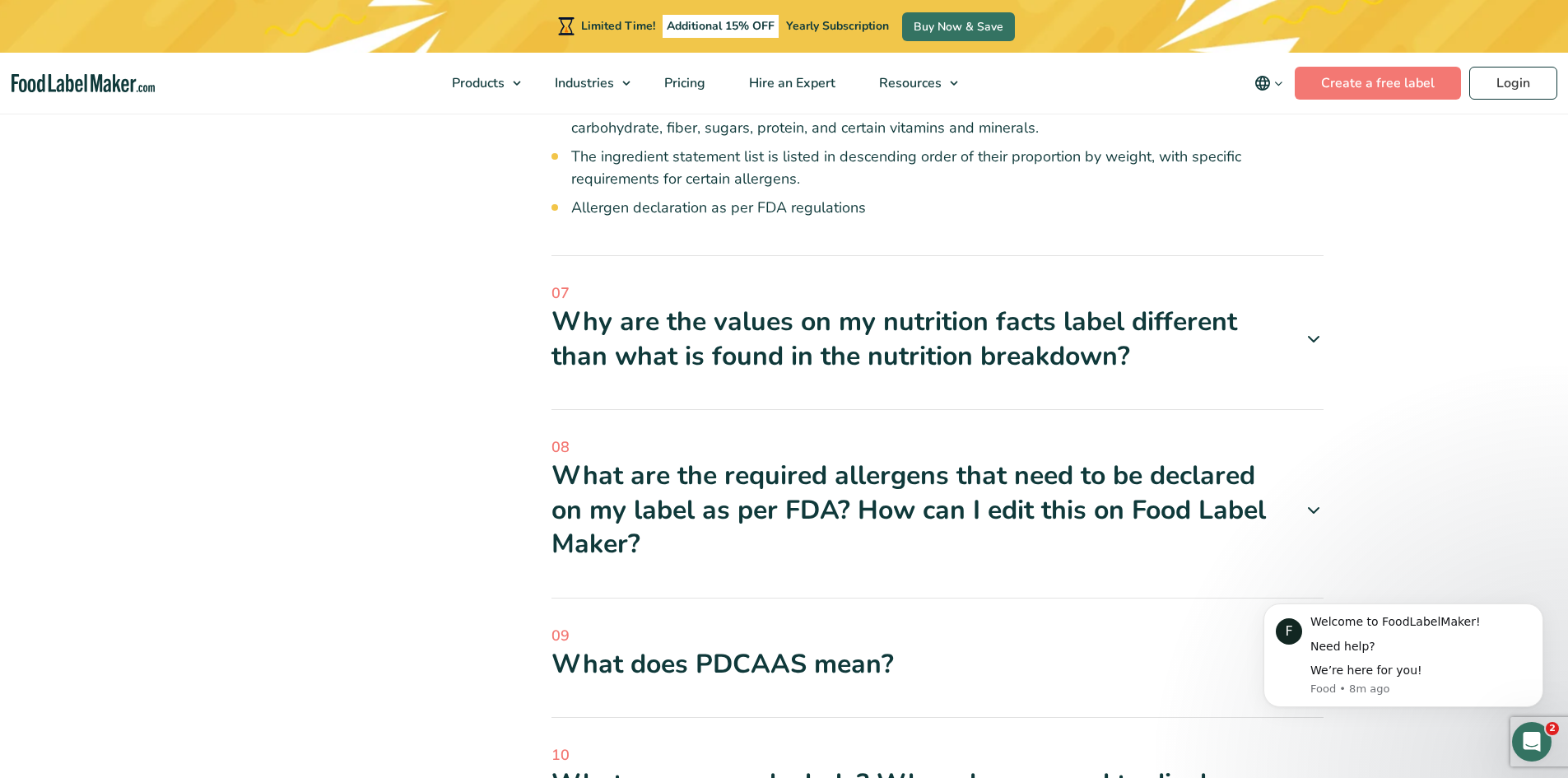
scroll to position [1646, 0]
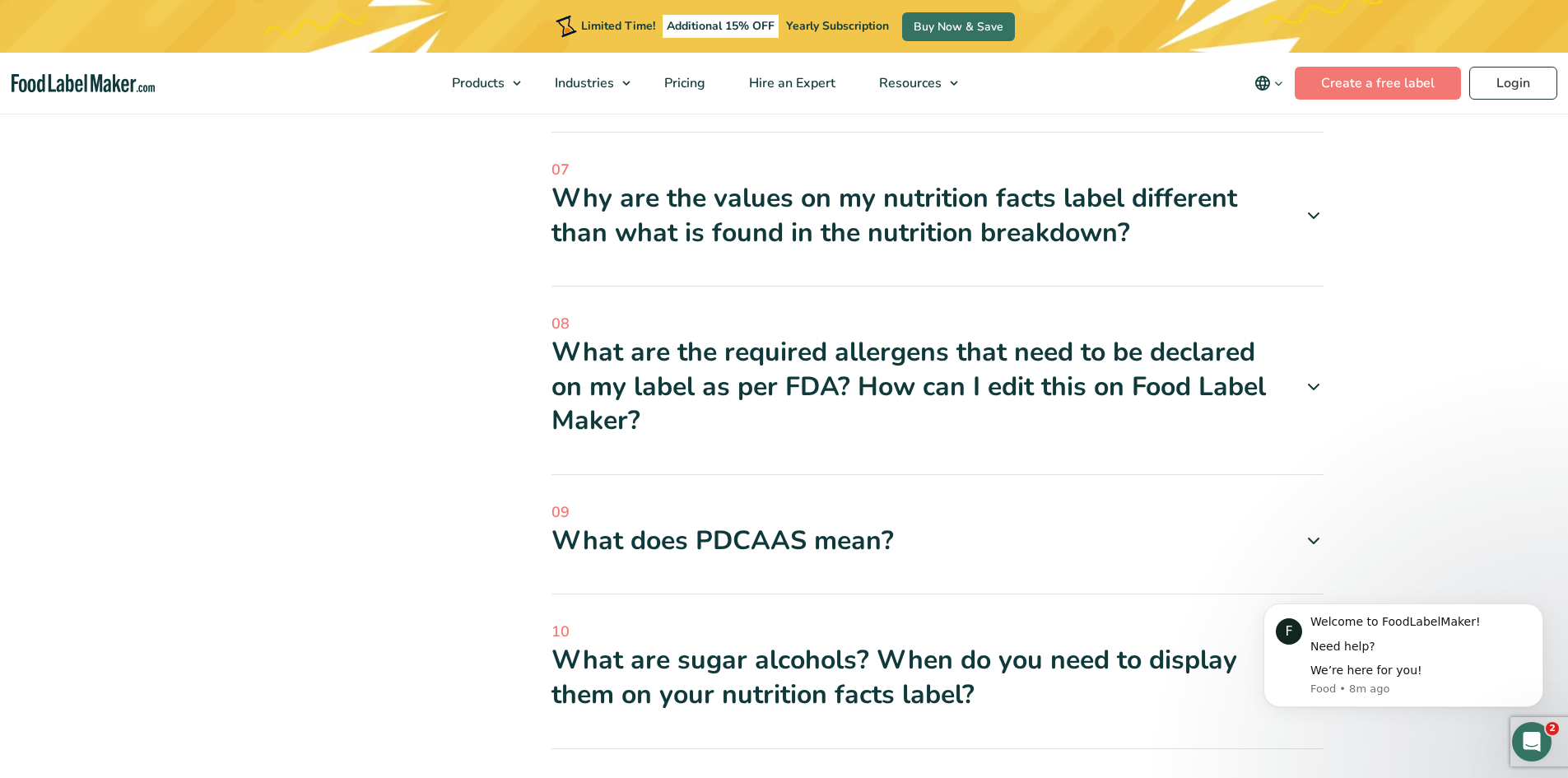
click at [781, 523] on div "What does PDCAAS mean?" at bounding box center [937, 540] width 772 height 34
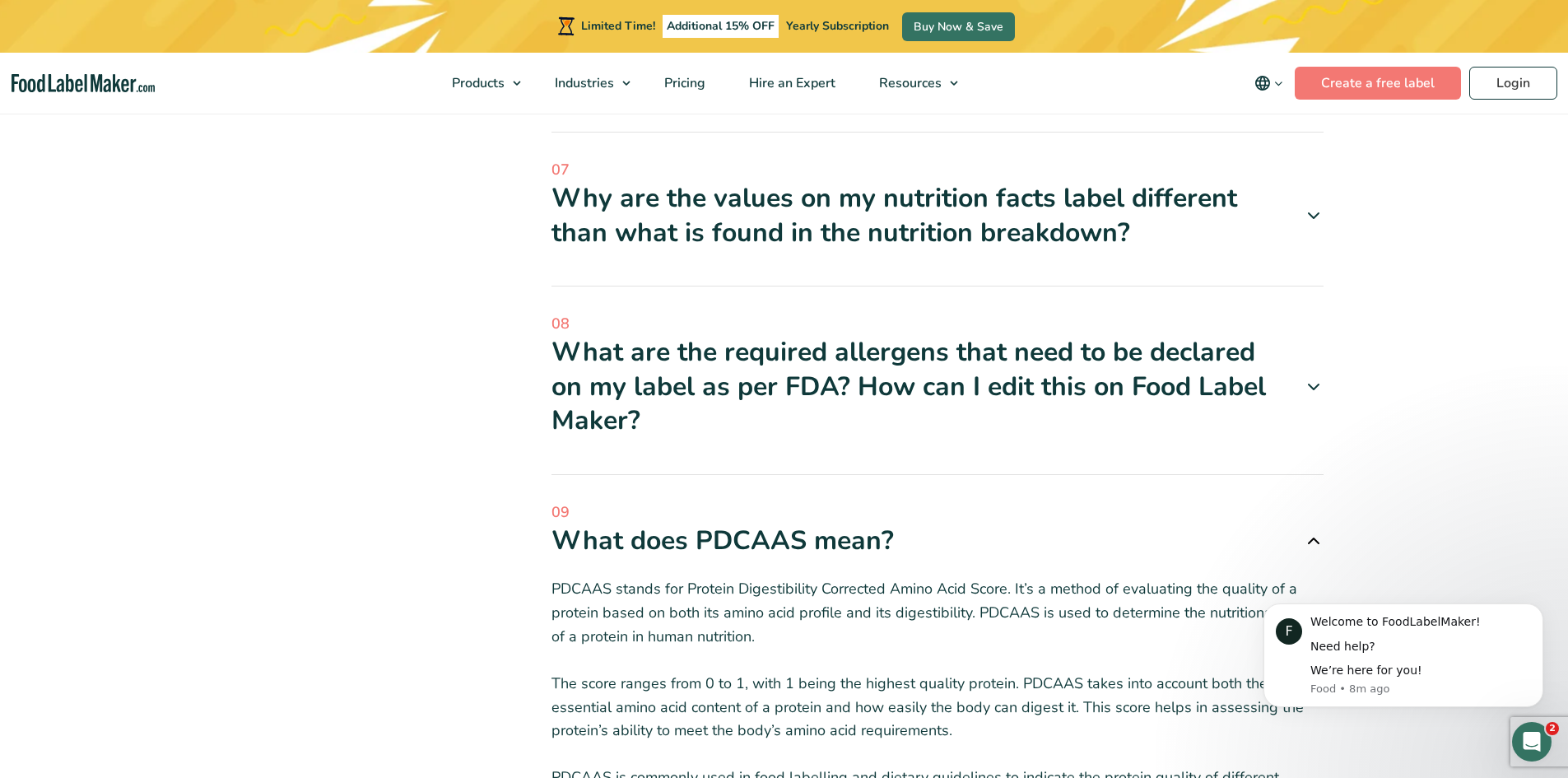
click at [839, 523] on div "What does PDCAAS mean?" at bounding box center [937, 540] width 772 height 34
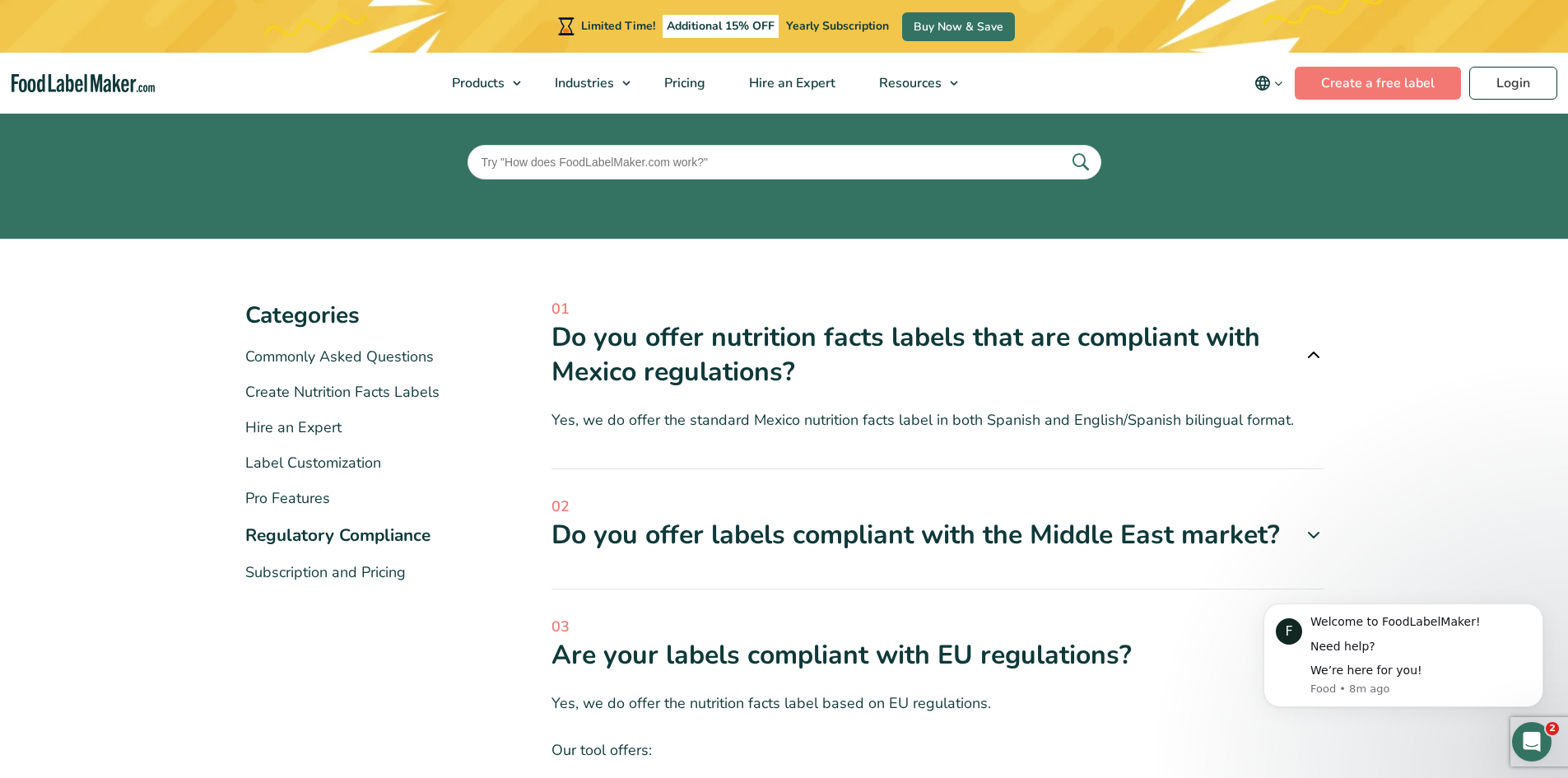
scroll to position [0, 0]
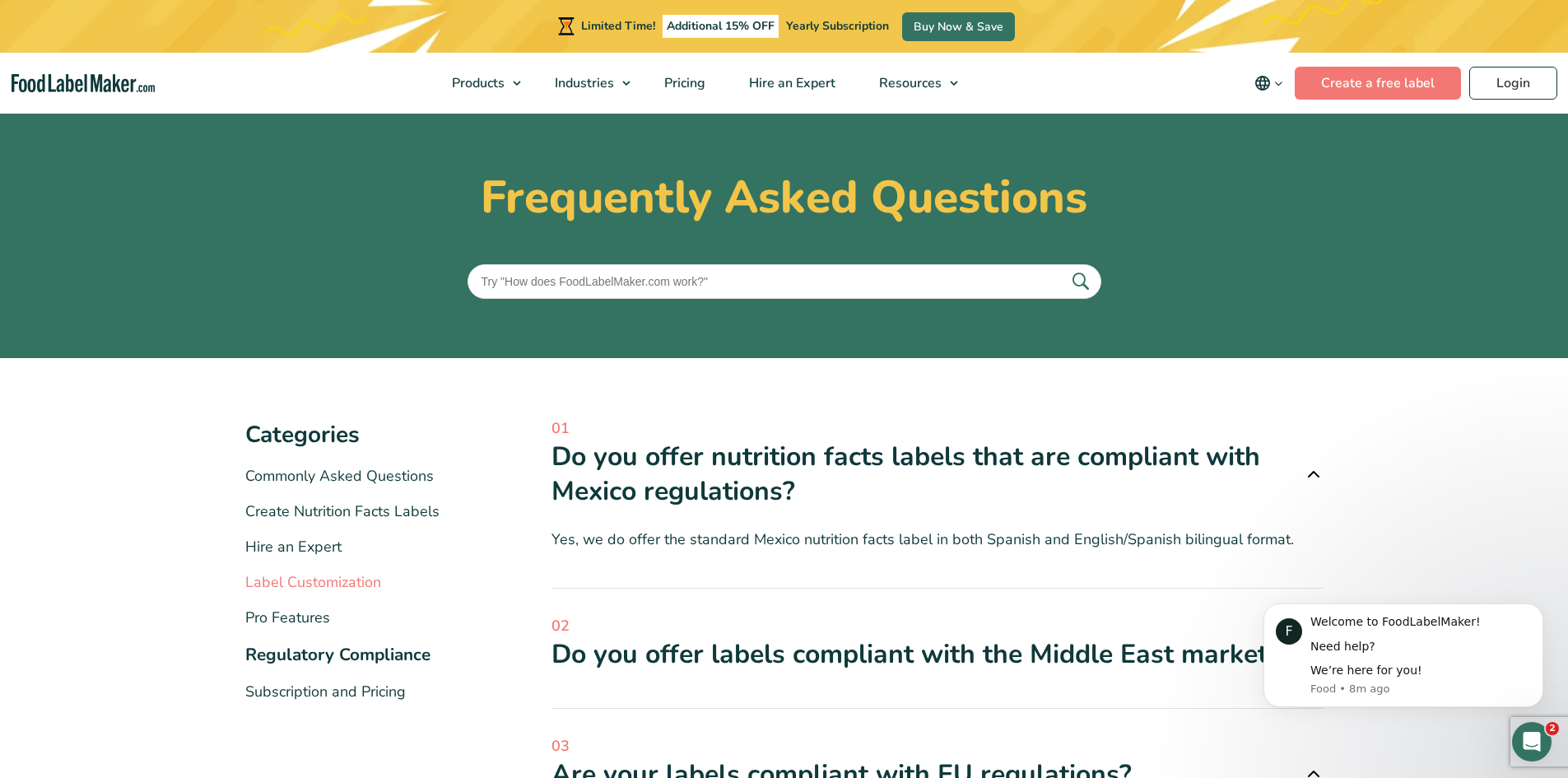
click at [309, 578] on link "Label Customization" at bounding box center [313, 582] width 136 height 20
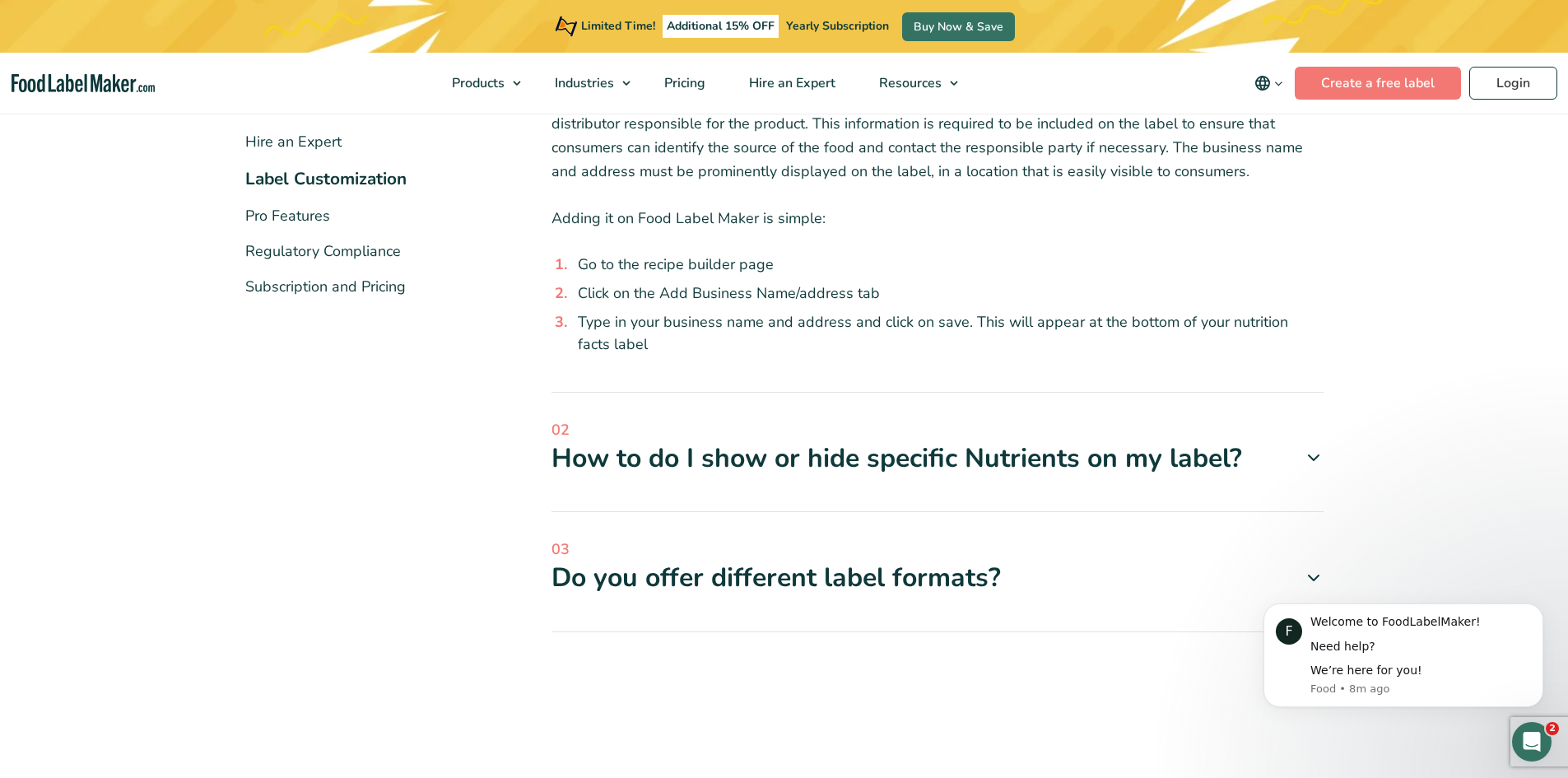
scroll to position [412, 0]
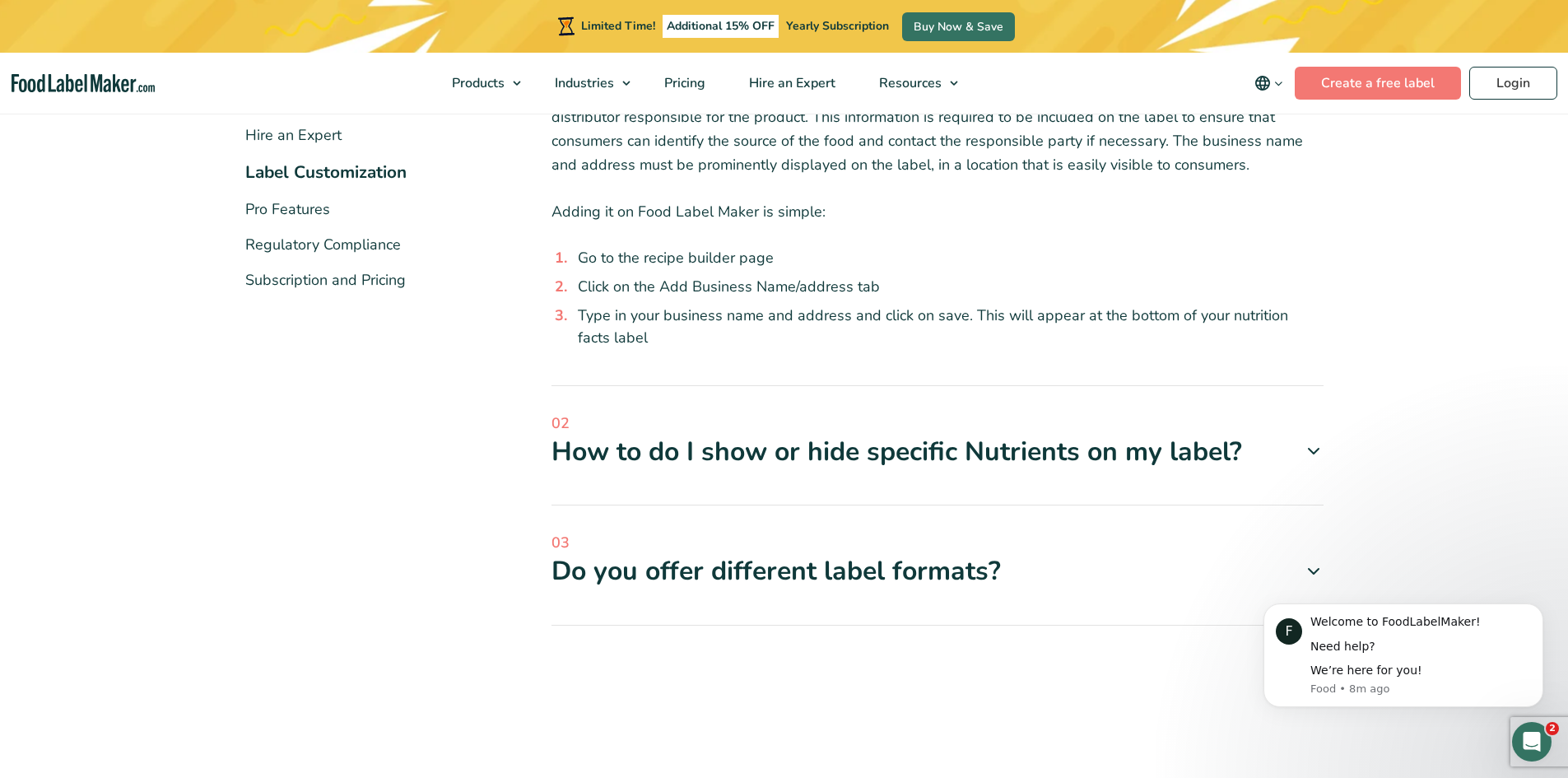
click at [1031, 589] on div "03 Do you offer different label formats? We offer many different label formats …" at bounding box center [937, 578] width 772 height 93
click at [1026, 573] on div "Do you offer different label formats?" at bounding box center [937, 571] width 772 height 34
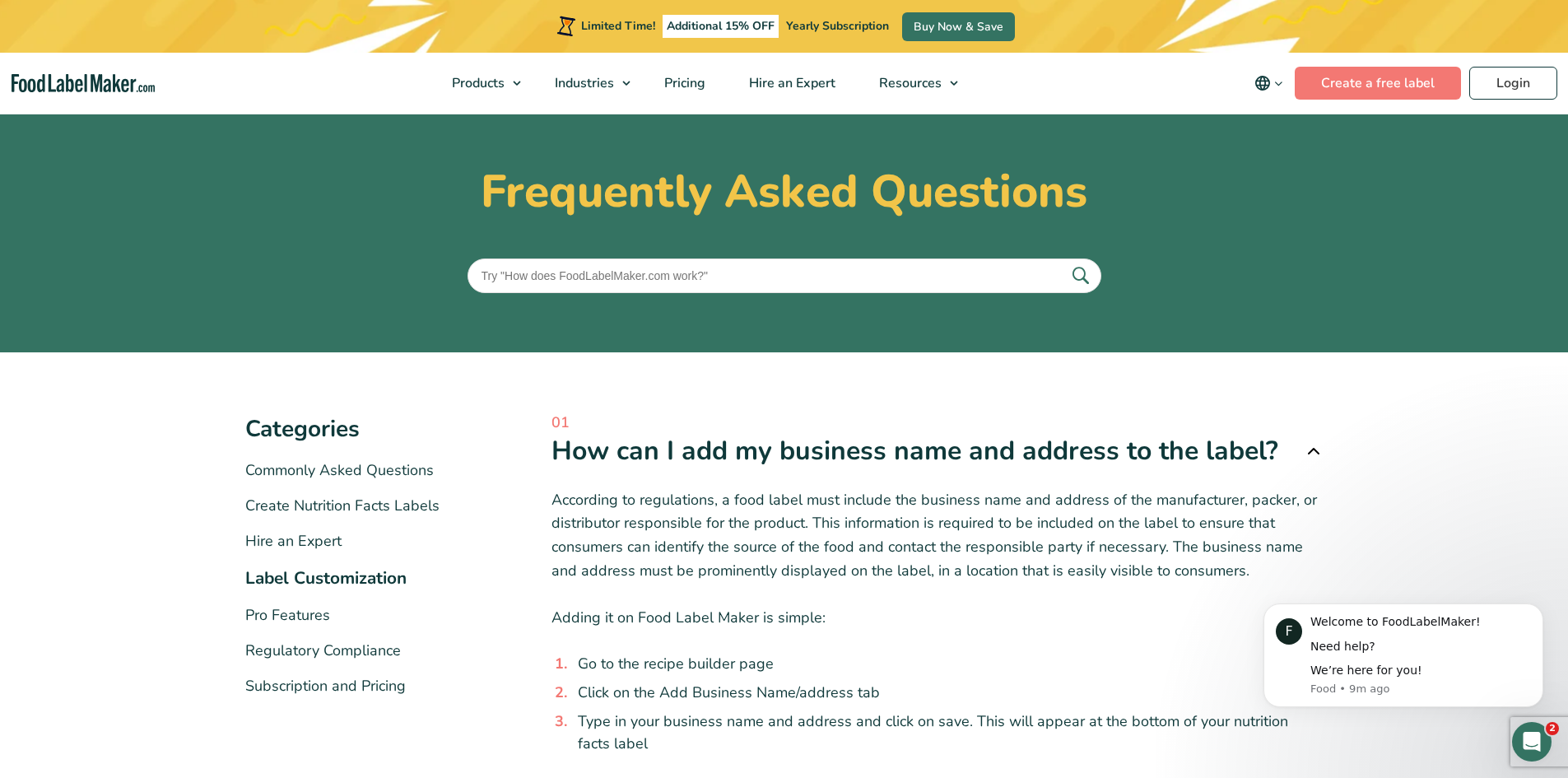
scroll to position [0, 0]
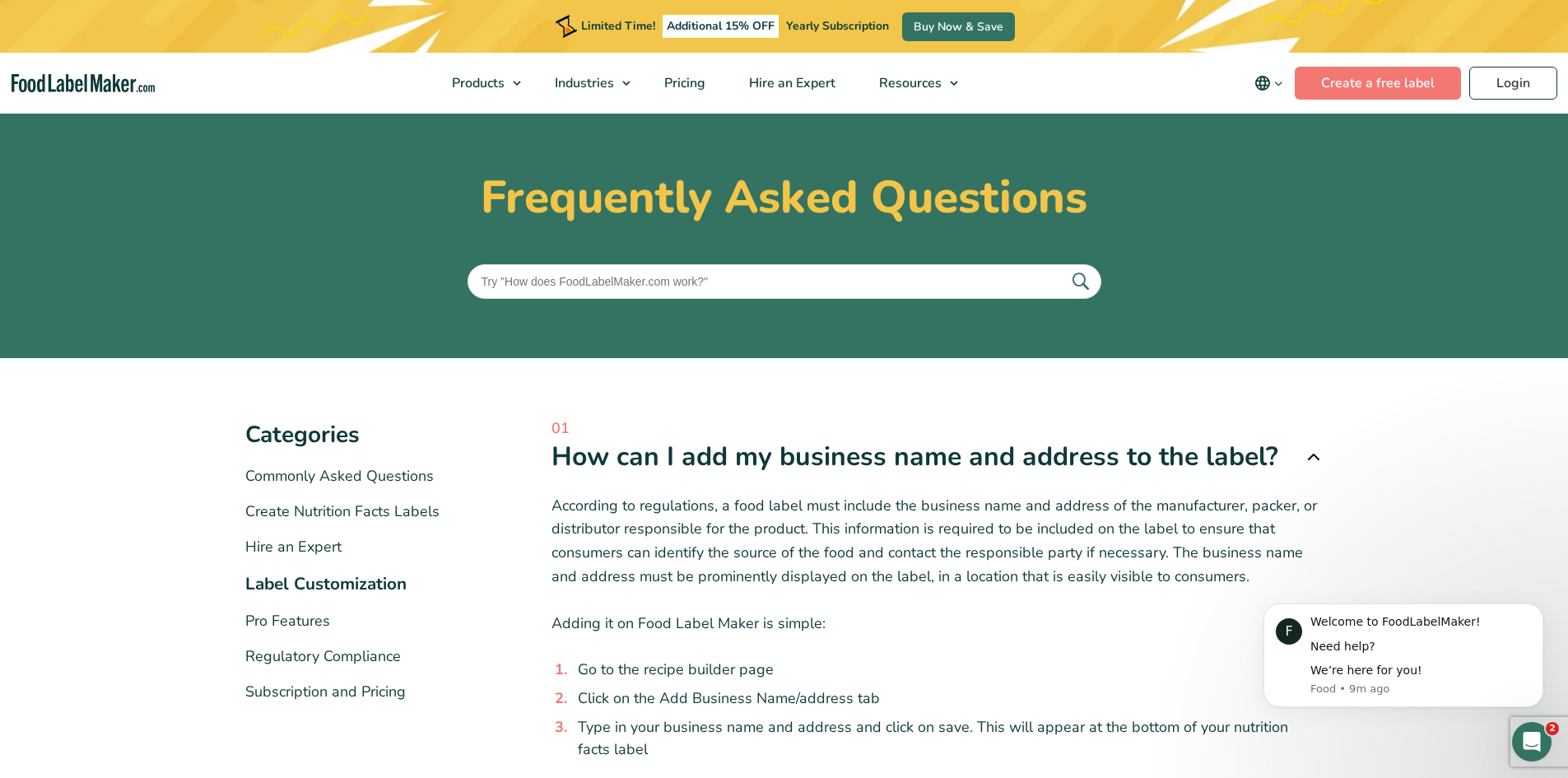
click at [1315, 454] on icon at bounding box center [1313, 457] width 20 height 20
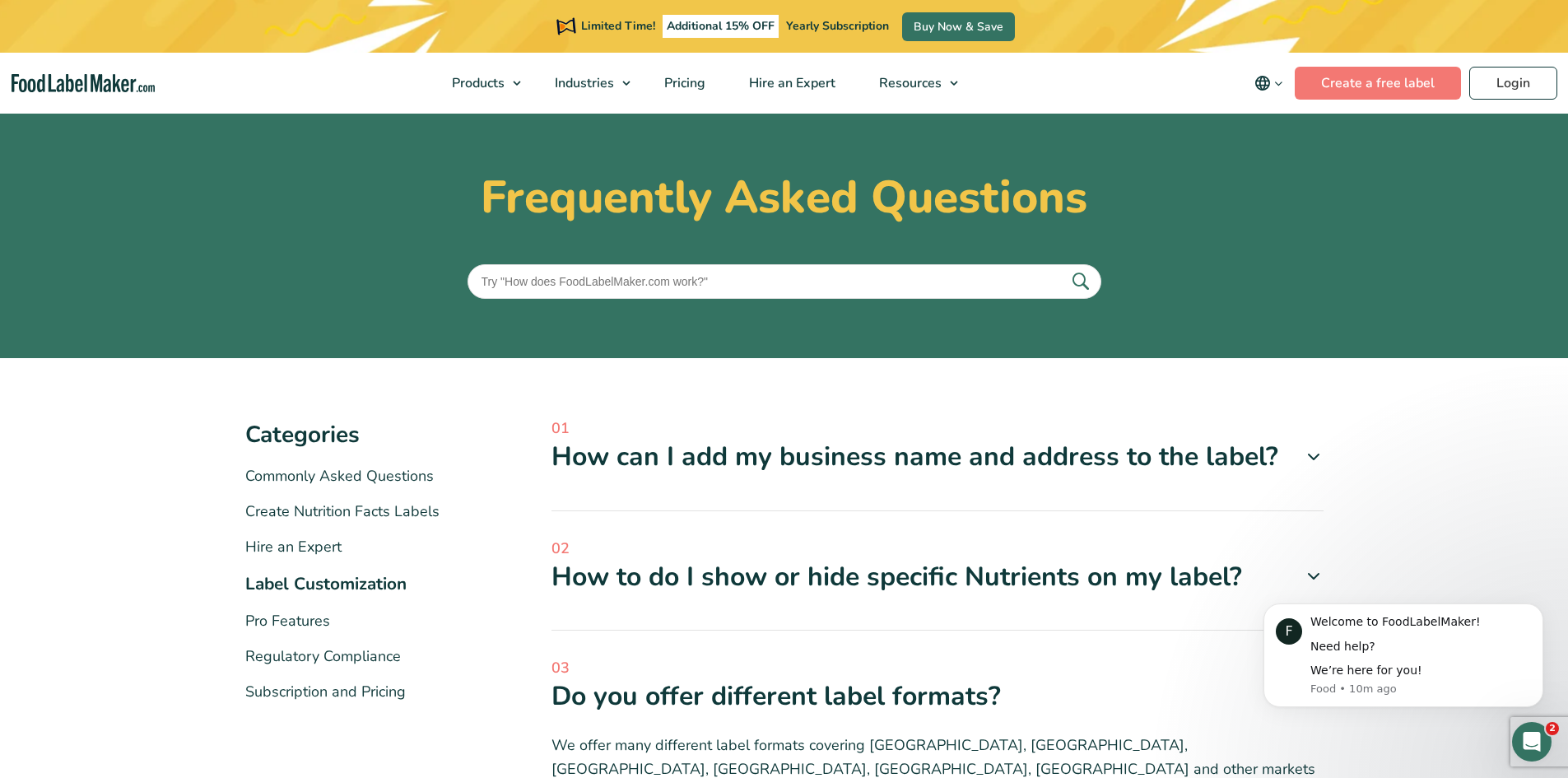
click at [84, 74] on img "main navigation" at bounding box center [83, 83] width 144 height 19
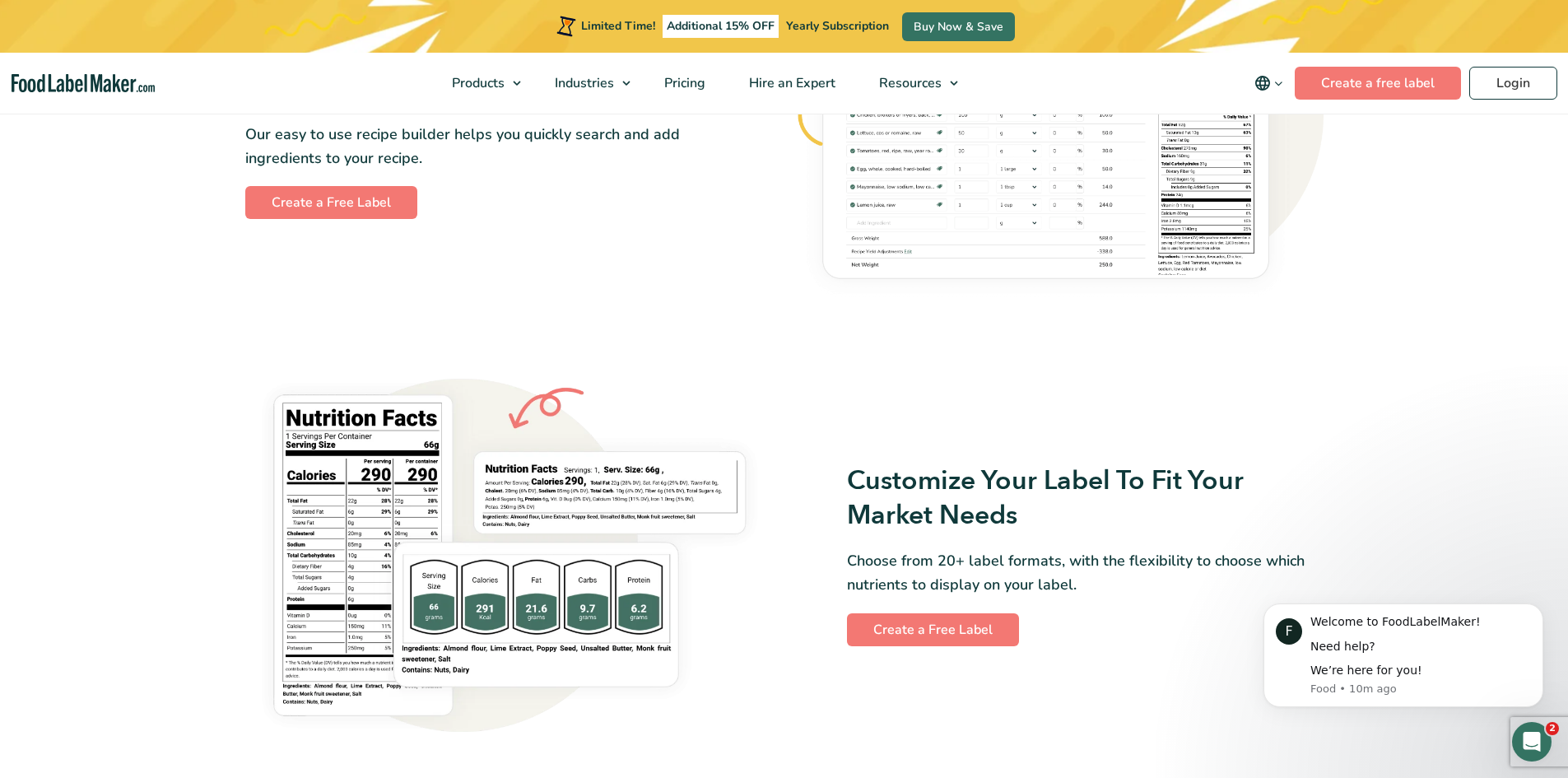
scroll to position [570, 0]
